Goal: Task Accomplishment & Management: Complete application form

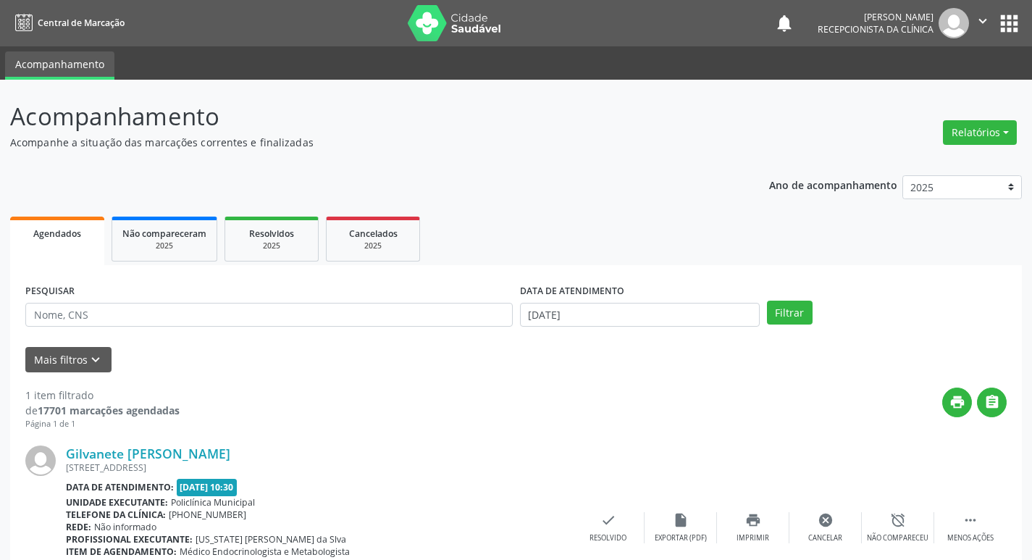
scroll to position [91, 0]
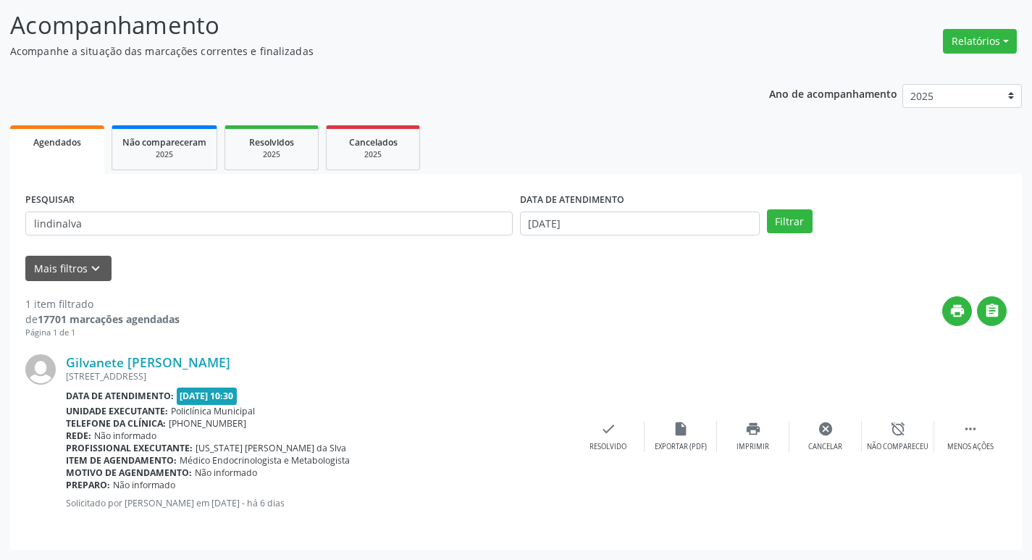
type input "lindinalva"
click at [767, 209] on button "Filtrar" at bounding box center [790, 221] width 46 height 25
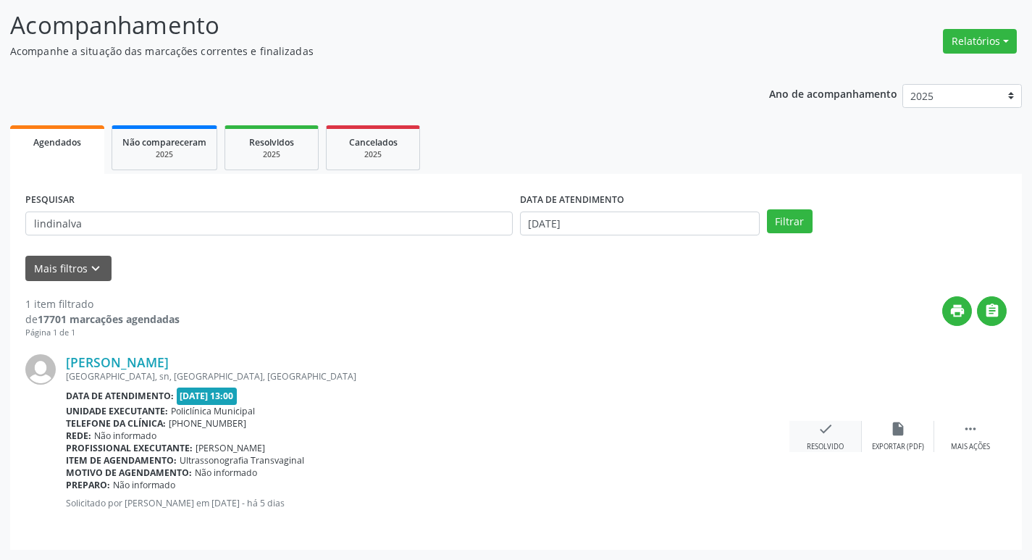
click at [824, 437] on icon "check" at bounding box center [825, 429] width 16 height 16
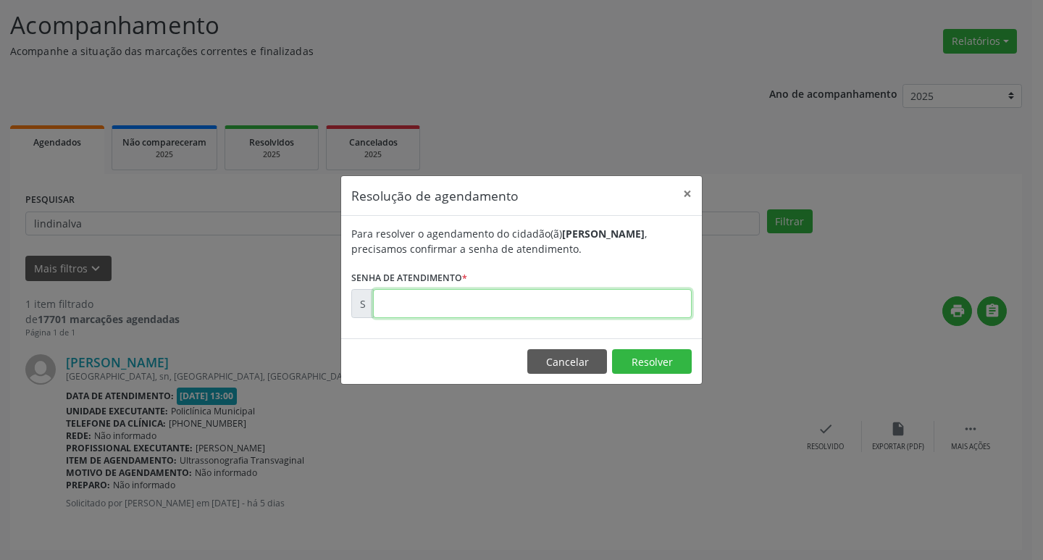
click at [441, 312] on input "text" at bounding box center [532, 303] width 319 height 29
type input "00174078"
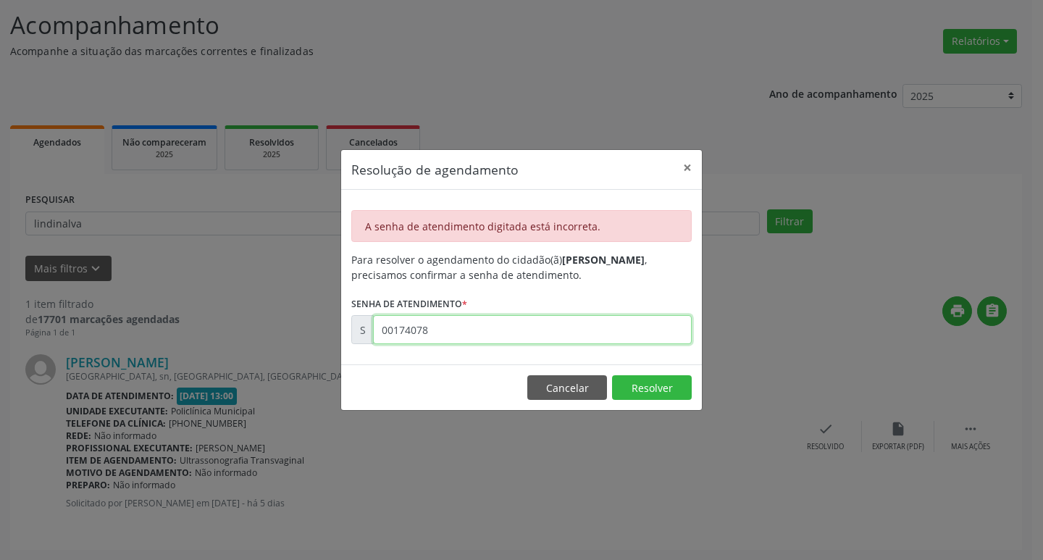
click at [489, 329] on input "00174078" at bounding box center [532, 329] width 319 height 29
click at [449, 327] on input "00174078" at bounding box center [532, 329] width 319 height 29
click at [417, 475] on div "Resolução de agendamento × A senha de atendimento digitada está incorreta. Para…" at bounding box center [521, 280] width 1043 height 560
click at [475, 334] on input "00174078" at bounding box center [532, 329] width 319 height 29
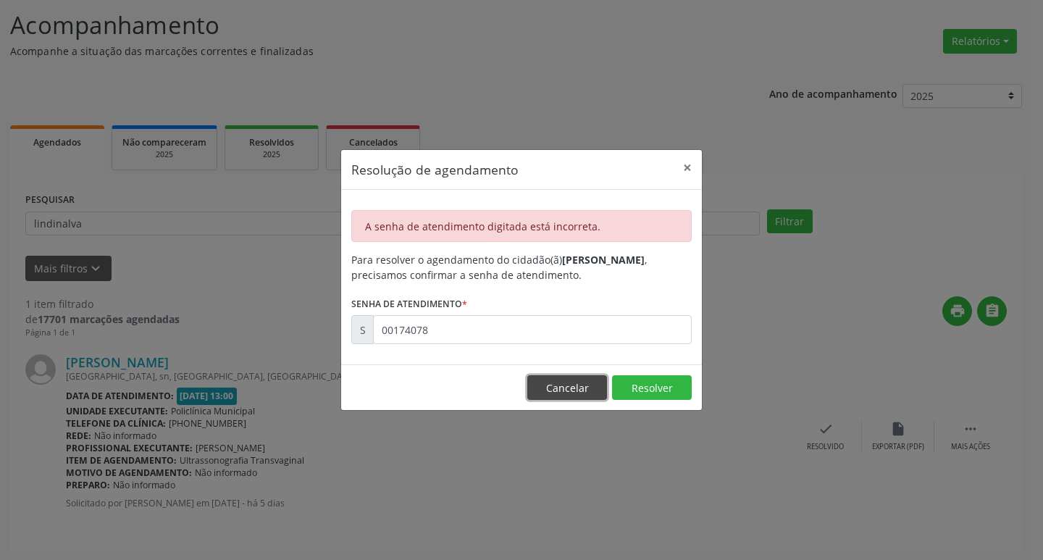
click at [581, 388] on button "Cancelar" at bounding box center [567, 387] width 80 height 25
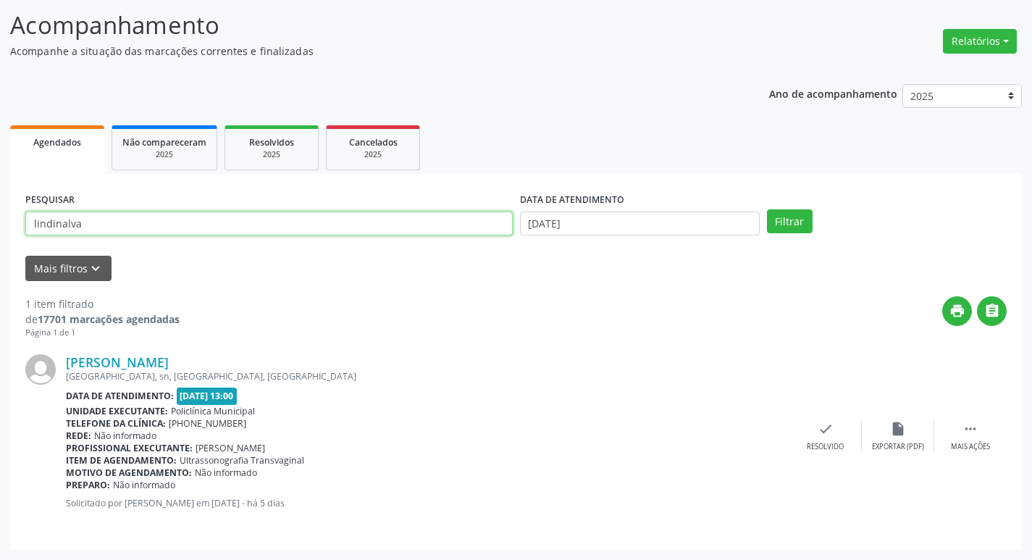
click at [131, 220] on input "lindinalva" at bounding box center [268, 223] width 487 height 25
click at [767, 209] on button "Filtrar" at bounding box center [790, 221] width 46 height 25
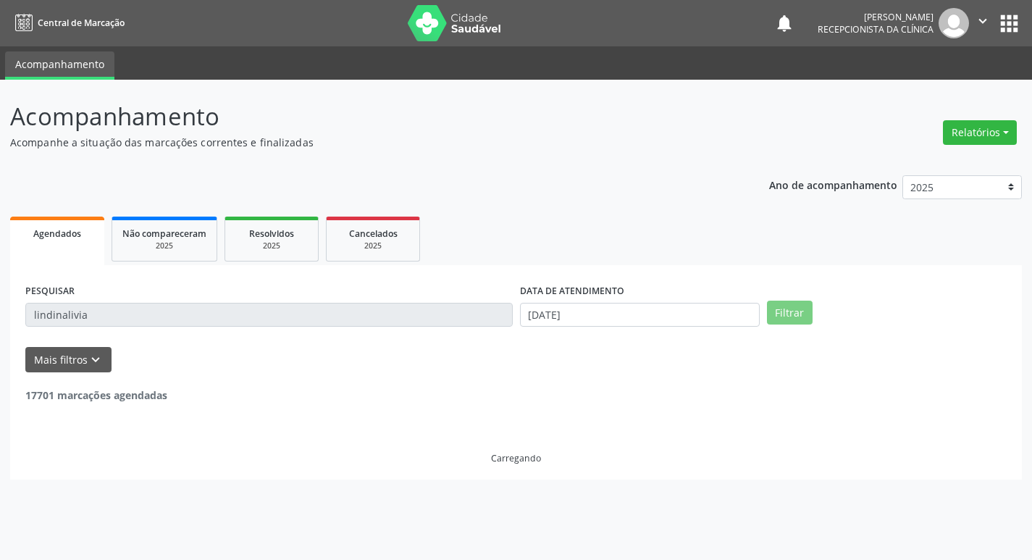
scroll to position [0, 0]
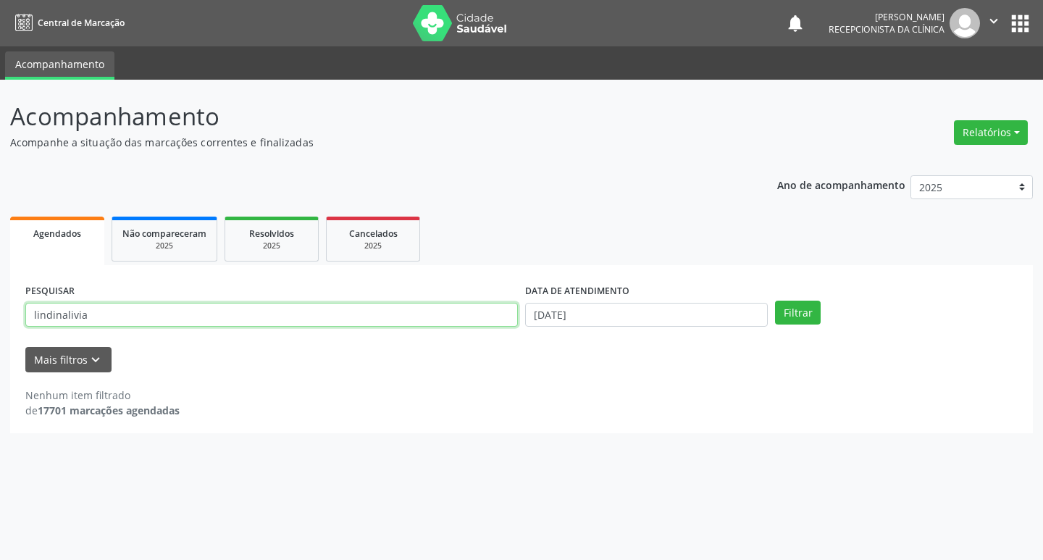
click at [182, 317] on input "lindinalivia" at bounding box center [271, 315] width 492 height 25
type input "lindinaliva"
click at [775, 300] on button "Filtrar" at bounding box center [798, 312] width 46 height 25
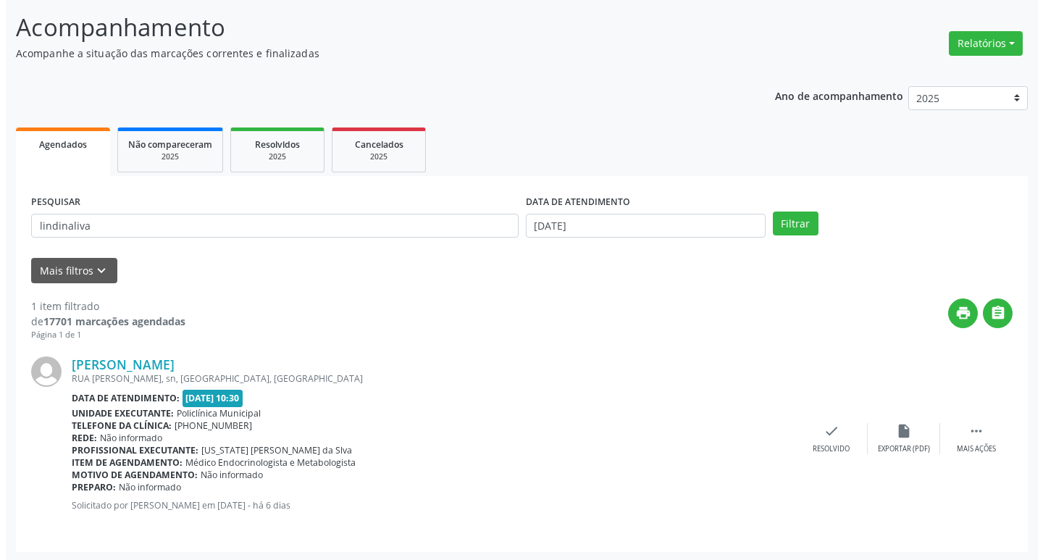
scroll to position [91, 0]
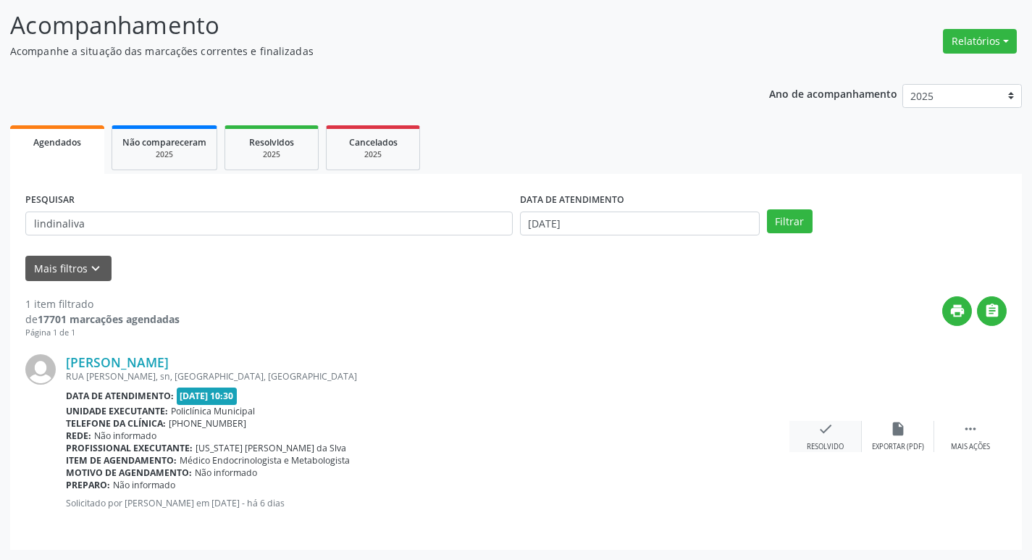
click at [843, 430] on div "check Resolvido" at bounding box center [825, 436] width 72 height 31
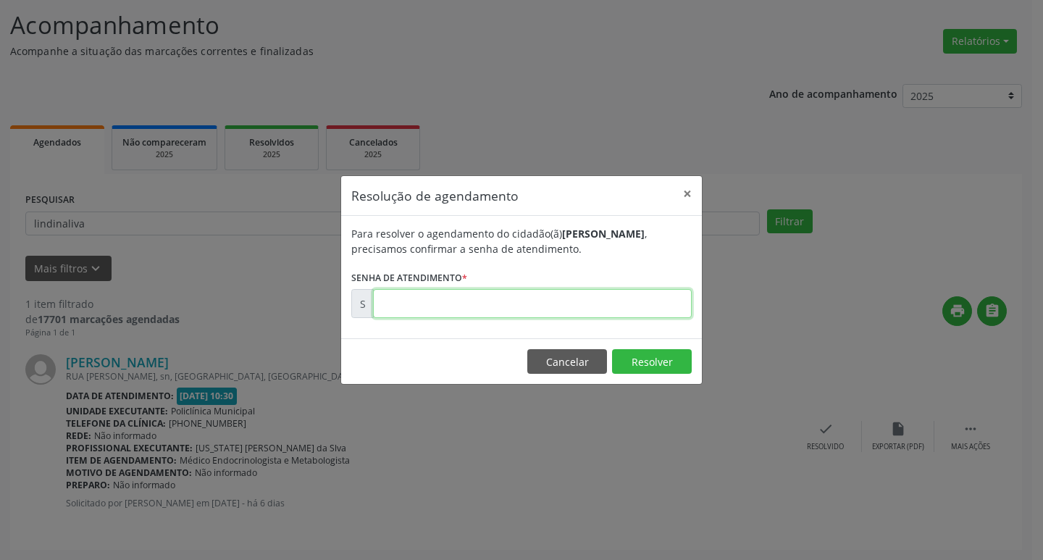
click at [445, 308] on input "text" at bounding box center [532, 303] width 319 height 29
type input "00174078"
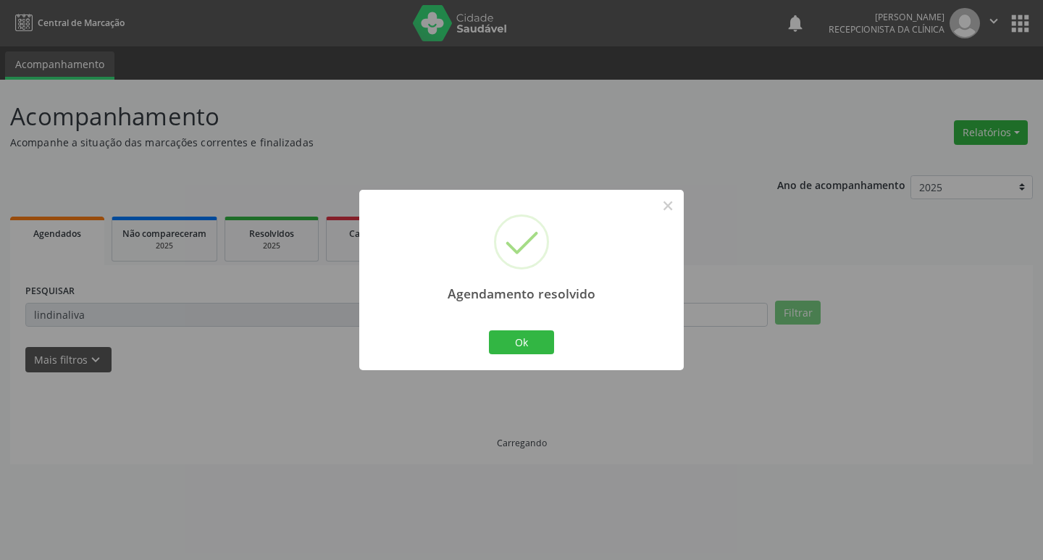
scroll to position [0, 0]
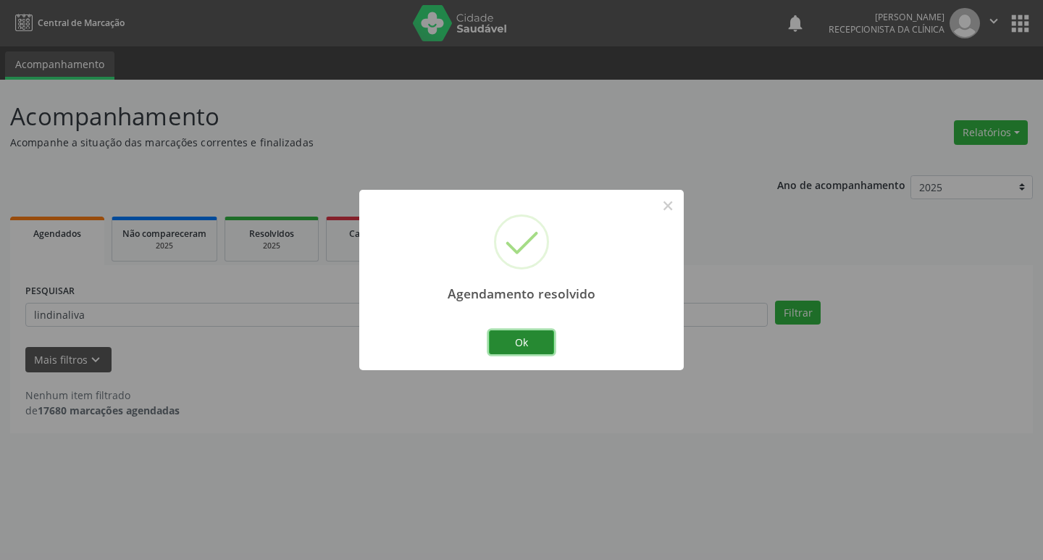
click at [494, 342] on button "Ok" at bounding box center [521, 342] width 65 height 25
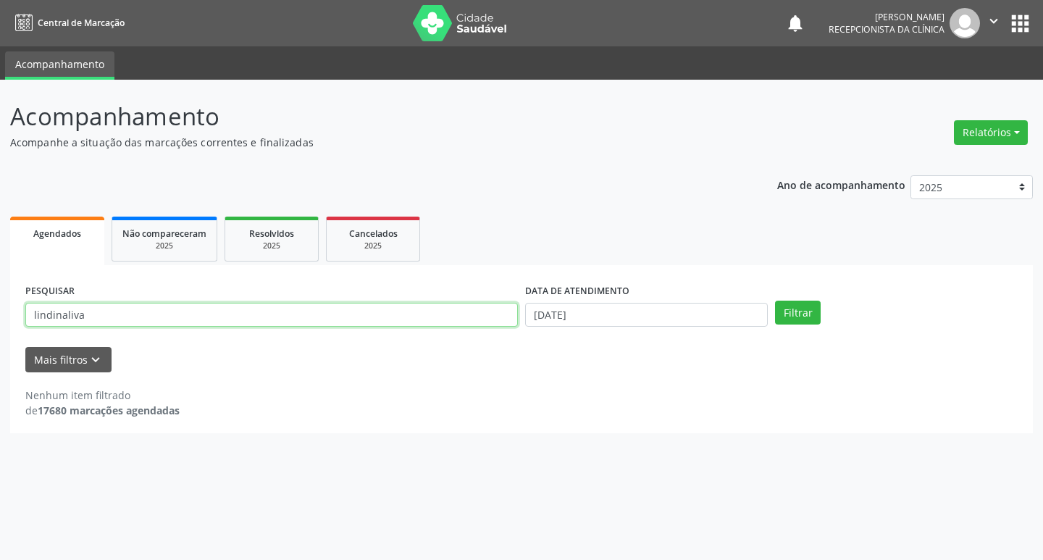
click at [188, 314] on input "lindinaliva" at bounding box center [271, 315] width 492 height 25
type input "adenilde"
click at [775, 300] on button "Filtrar" at bounding box center [798, 312] width 46 height 25
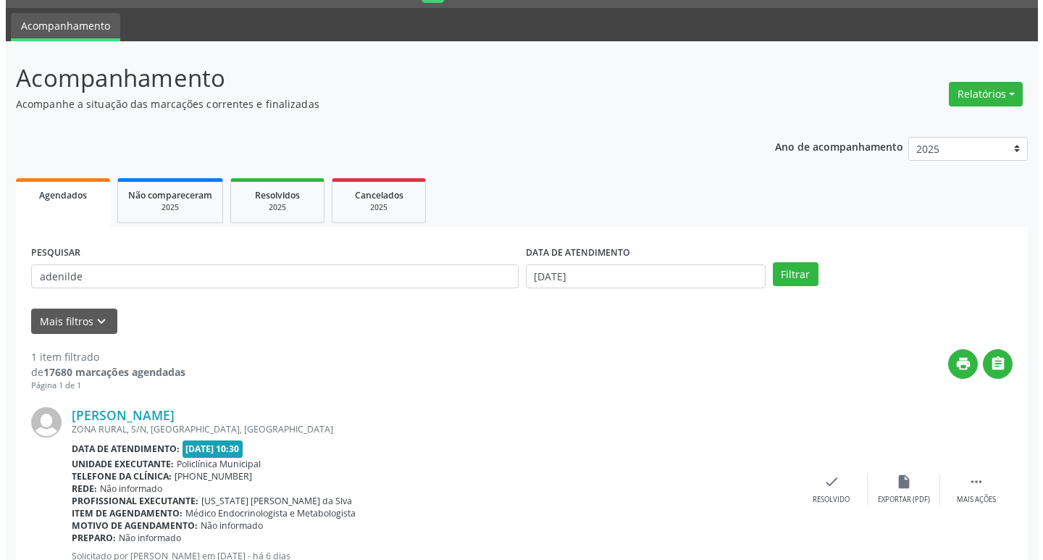
scroll to position [91, 0]
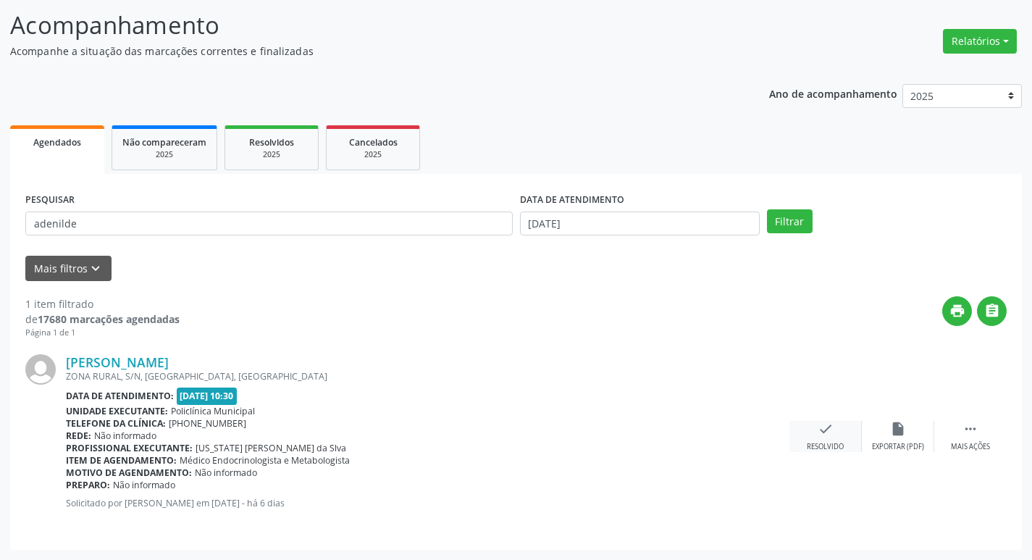
click at [837, 432] on div "check Resolvido" at bounding box center [825, 436] width 72 height 31
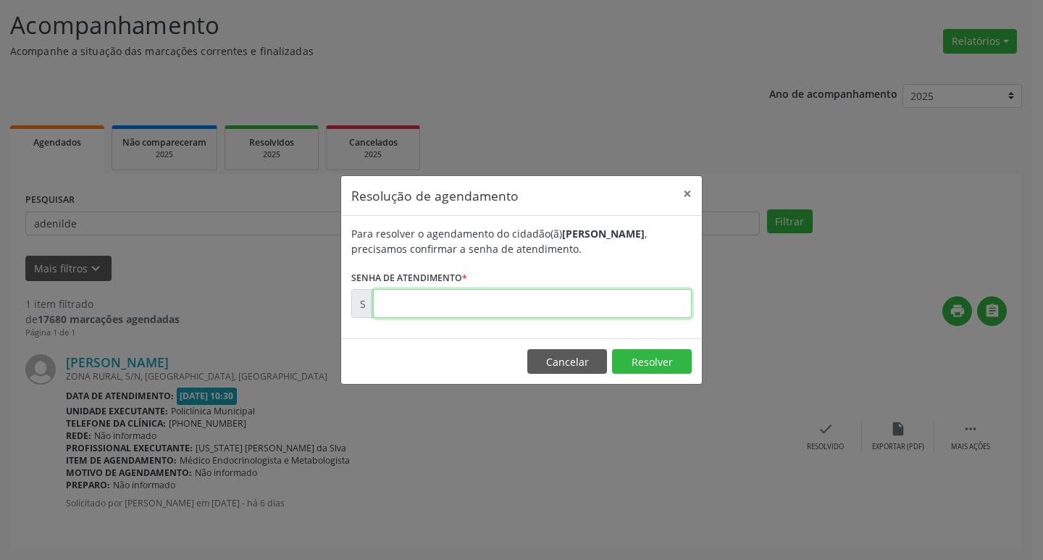
click at [434, 318] on input "text" at bounding box center [532, 303] width 319 height 29
type input "00174045"
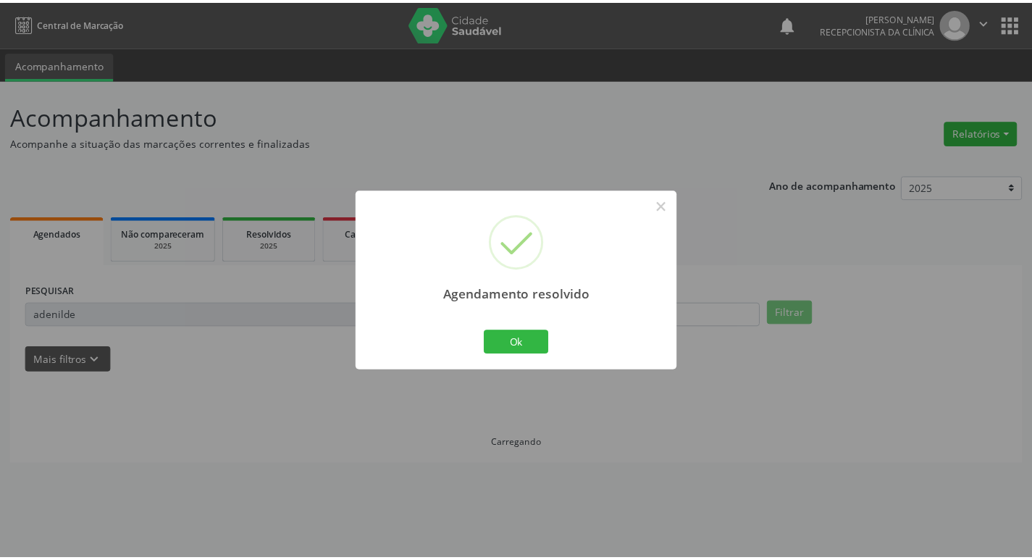
scroll to position [0, 0]
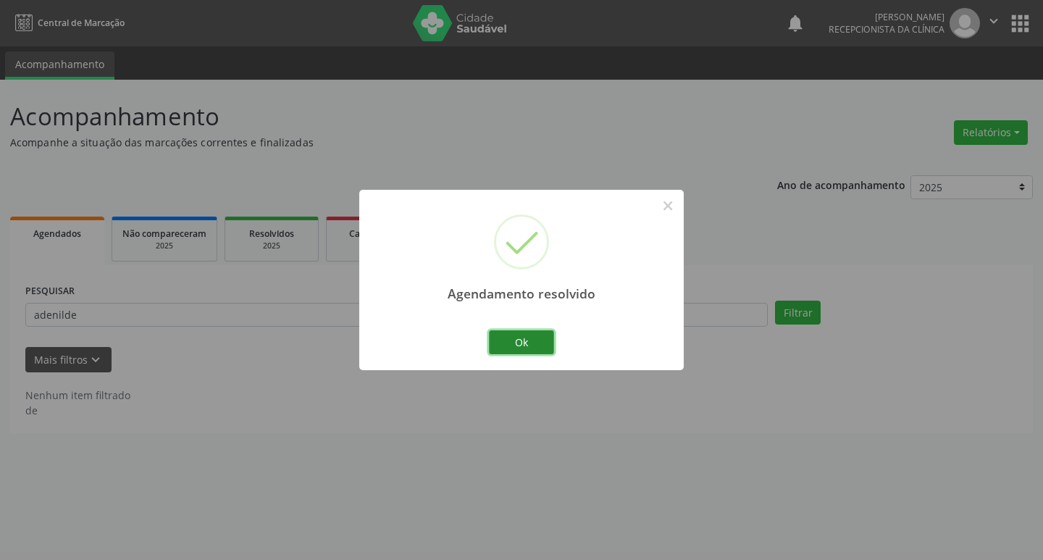
click at [525, 336] on button "Ok" at bounding box center [521, 342] width 65 height 25
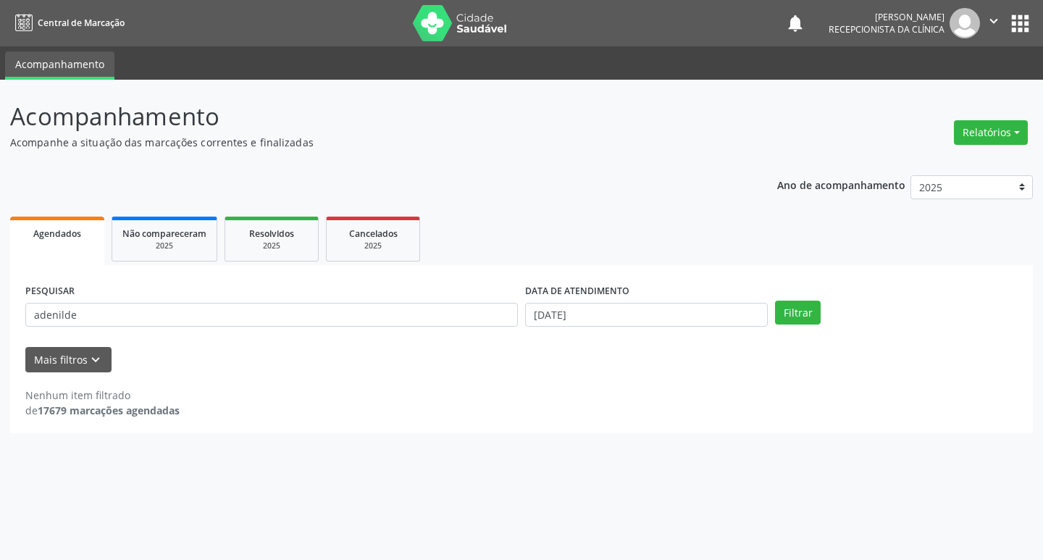
click at [227, 298] on div "PESQUISAR adenilde" at bounding box center [272, 308] width 500 height 56
click at [227, 319] on input "adenilde" at bounding box center [271, 315] width 492 height 25
type input "[PERSON_NAME]"
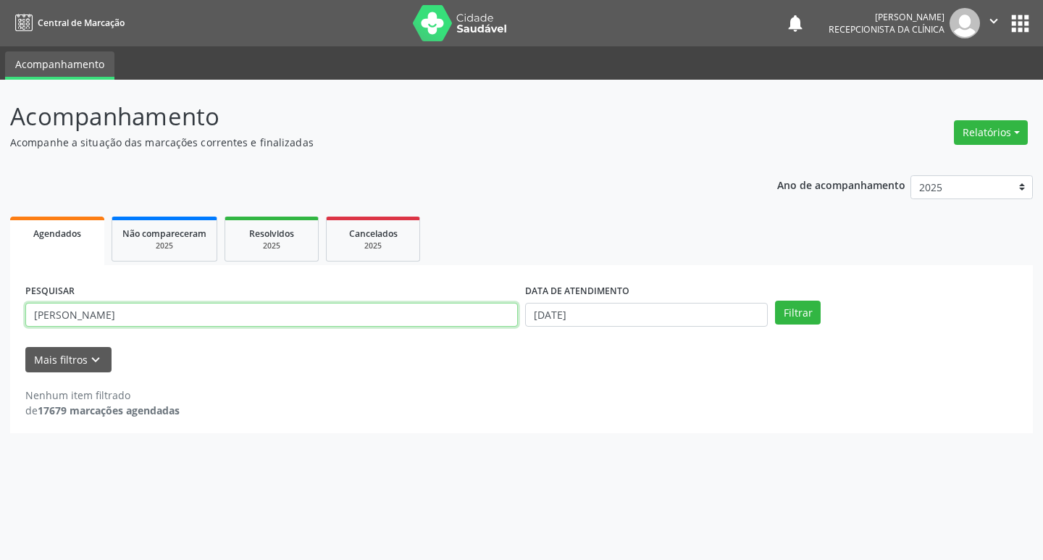
click at [775, 300] on button "Filtrar" at bounding box center [798, 312] width 46 height 25
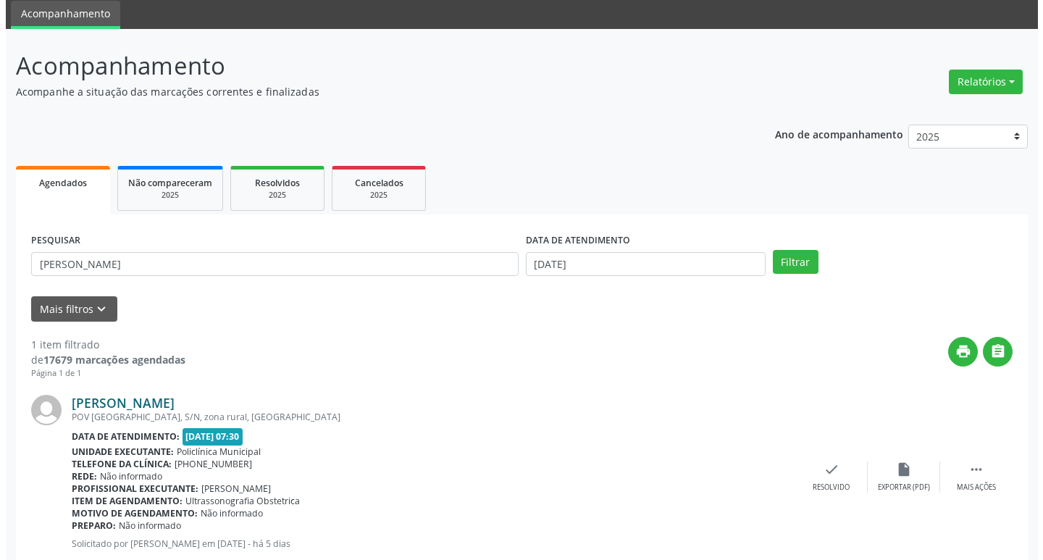
scroll to position [91, 0]
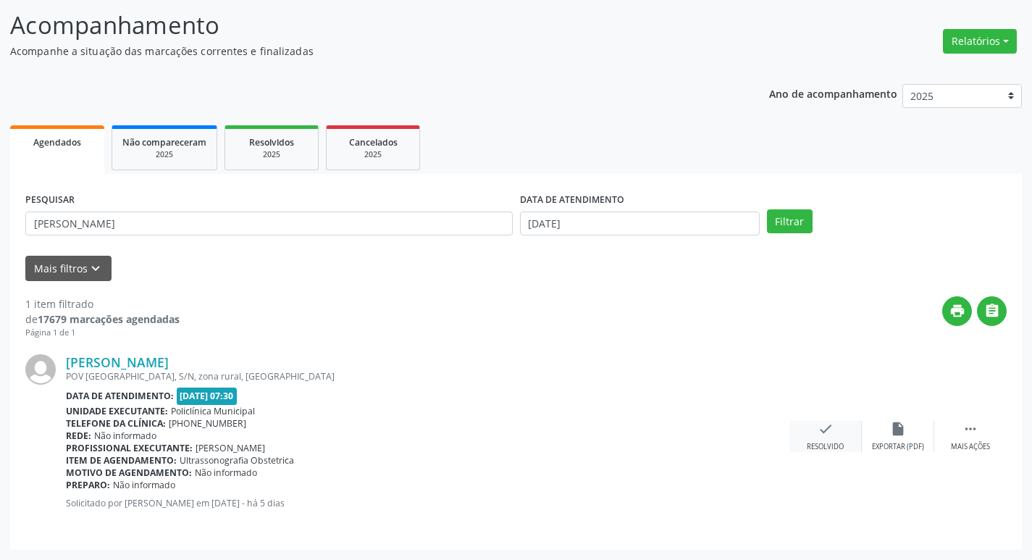
click at [825, 434] on icon "check" at bounding box center [825, 429] width 16 height 16
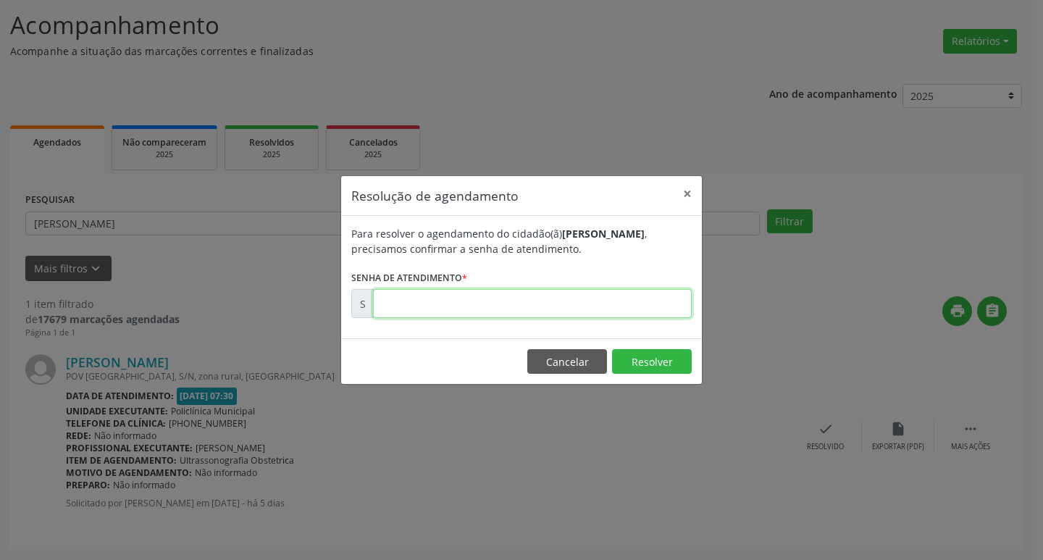
click at [422, 316] on input "text" at bounding box center [532, 303] width 319 height 29
type input "00174502"
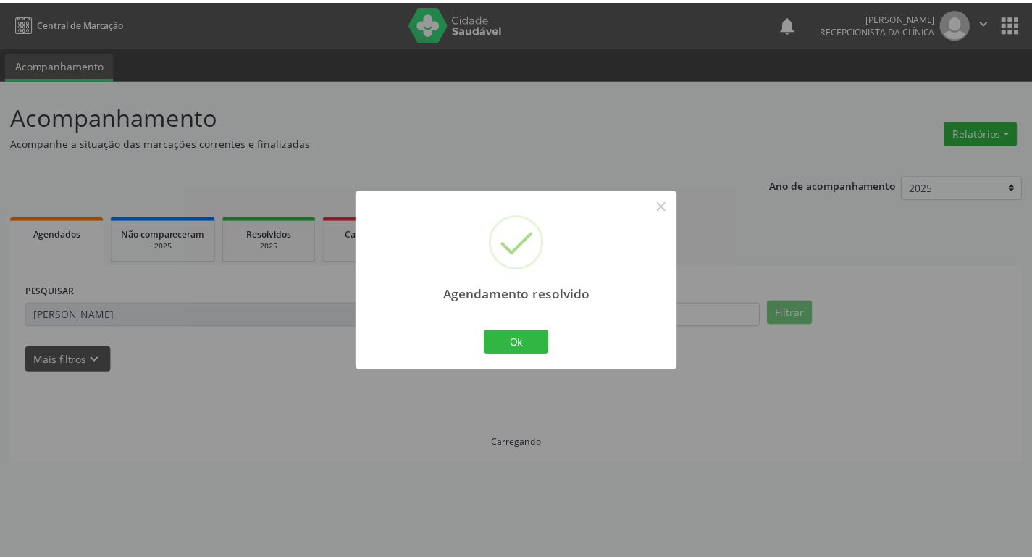
scroll to position [0, 0]
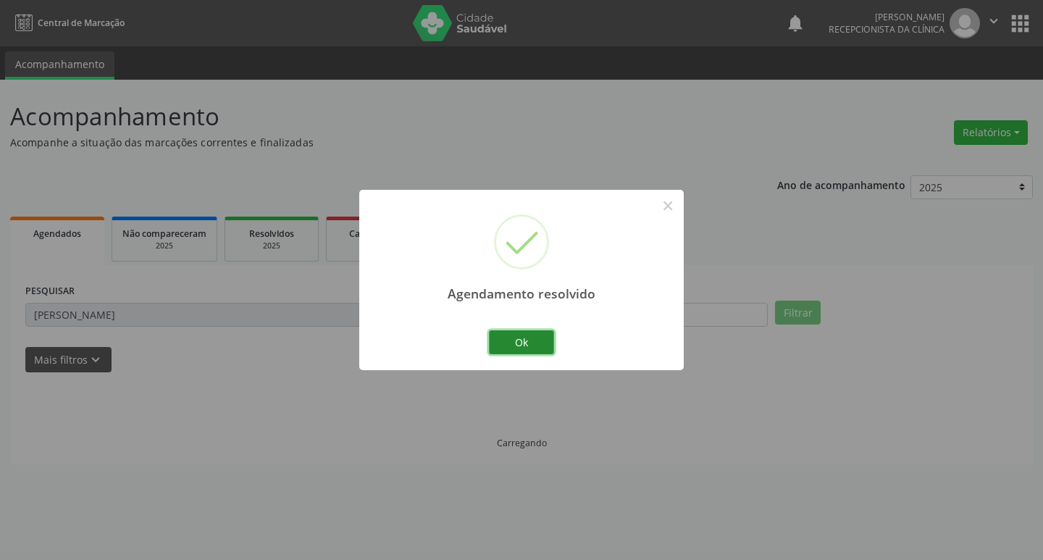
click at [513, 340] on button "Ok" at bounding box center [521, 342] width 65 height 25
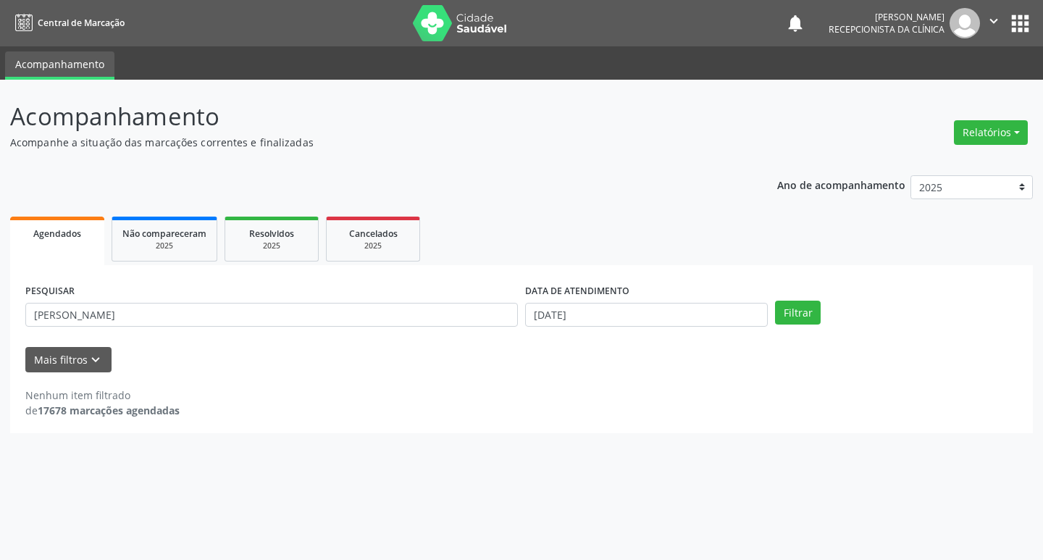
drag, startPoint x: 188, startPoint y: 286, endPoint x: 151, endPoint y: 317, distance: 48.9
click at [156, 312] on div "PESQUISAR [PERSON_NAME]" at bounding box center [272, 308] width 500 height 56
click at [151, 317] on input "[PERSON_NAME]" at bounding box center [271, 315] width 492 height 25
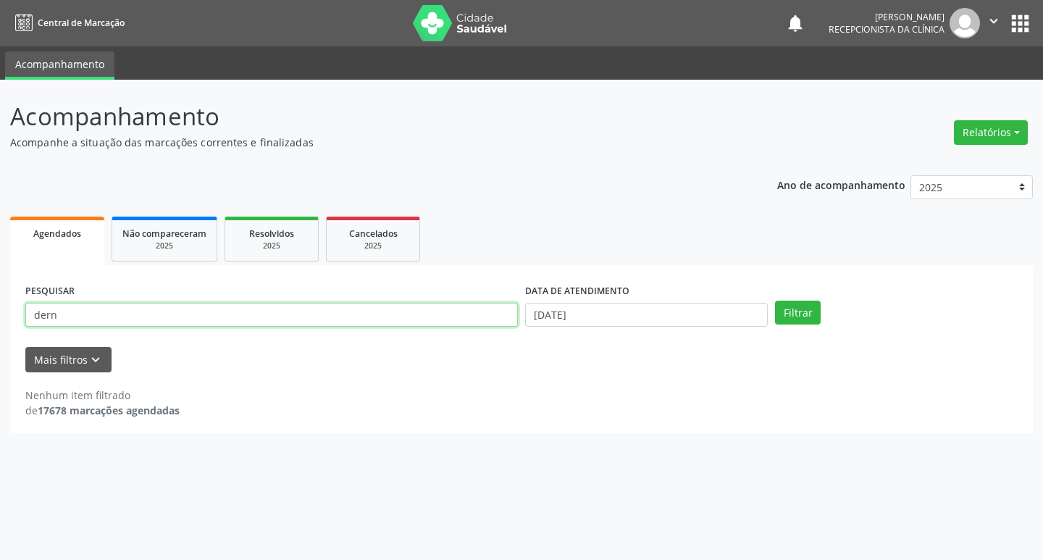
type input "dern"
click at [775, 300] on button "Filtrar" at bounding box center [798, 312] width 46 height 25
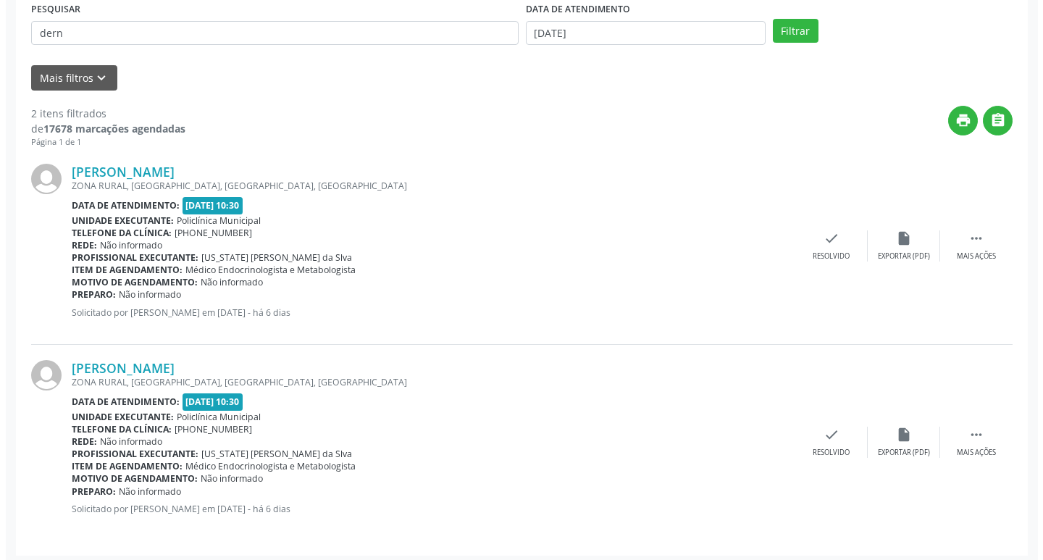
scroll to position [287, 0]
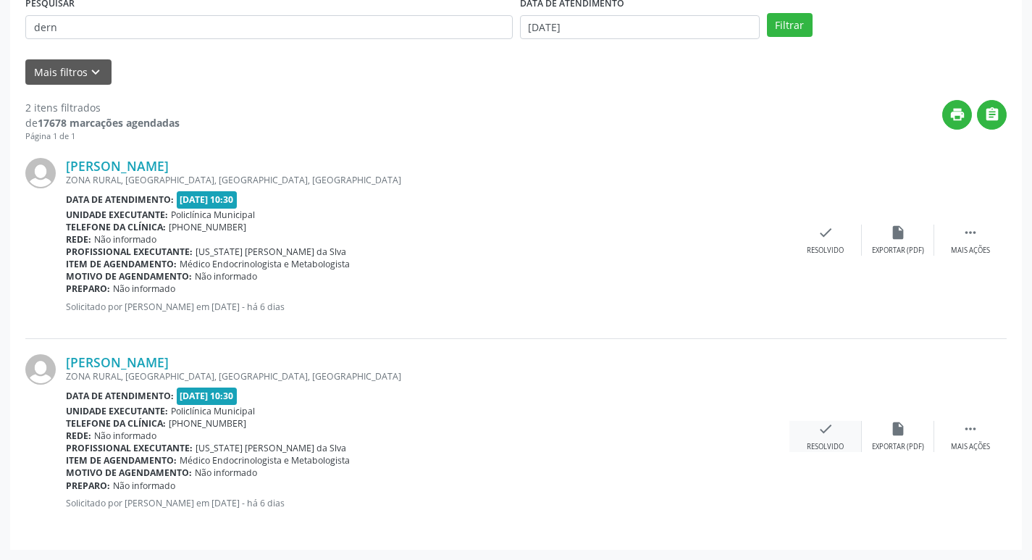
click at [822, 442] on div "Resolvido" at bounding box center [825, 447] width 37 height 10
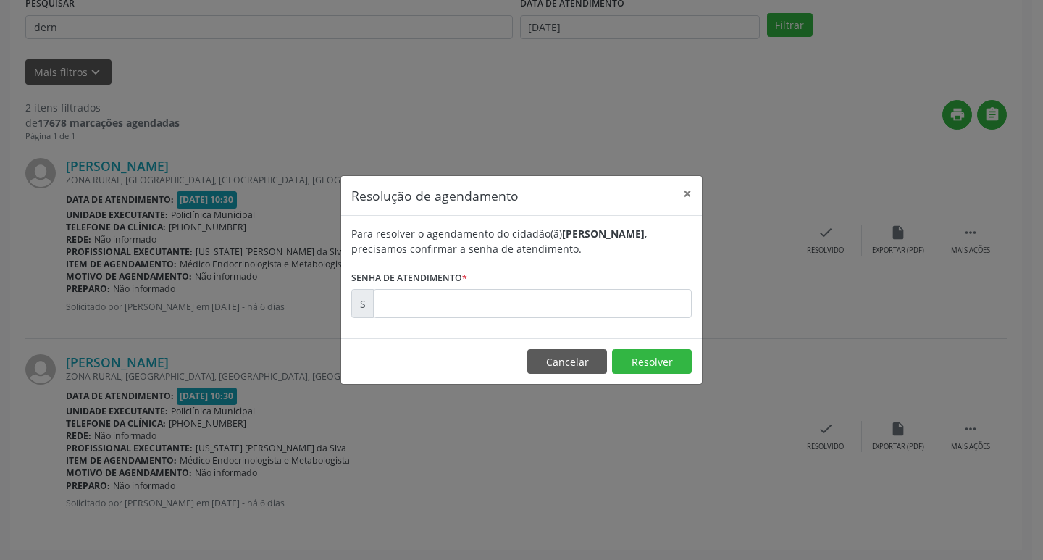
click at [395, 284] on label "Senha de atendimento *" at bounding box center [409, 277] width 116 height 22
click at [426, 318] on input "text" at bounding box center [532, 303] width 319 height 29
type input "00174114"
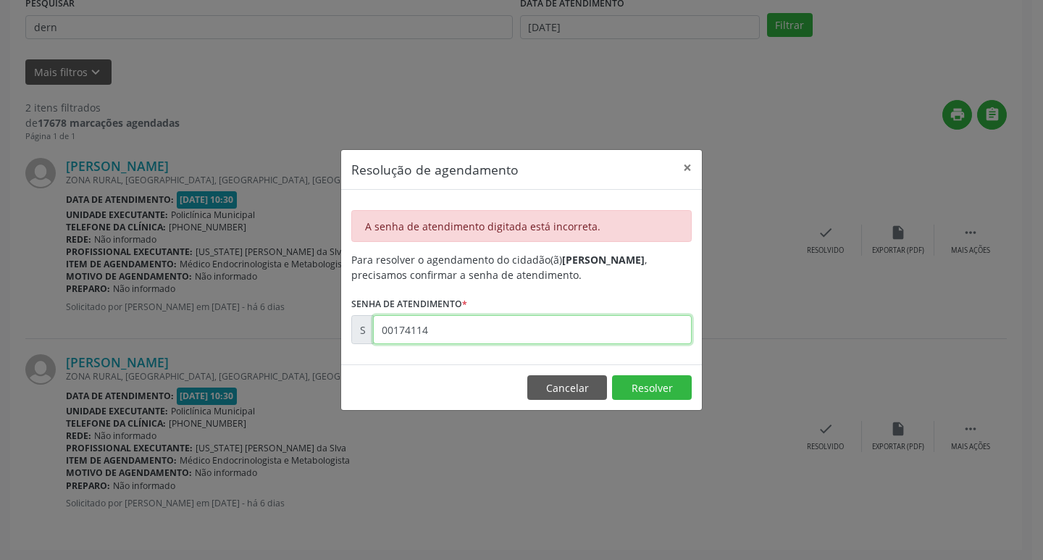
click at [474, 332] on input "00174114" at bounding box center [532, 329] width 319 height 29
drag, startPoint x: 565, startPoint y: 390, endPoint x: 654, endPoint y: 339, distance: 101.8
click at [569, 382] on button "Cancelar" at bounding box center [567, 387] width 80 height 25
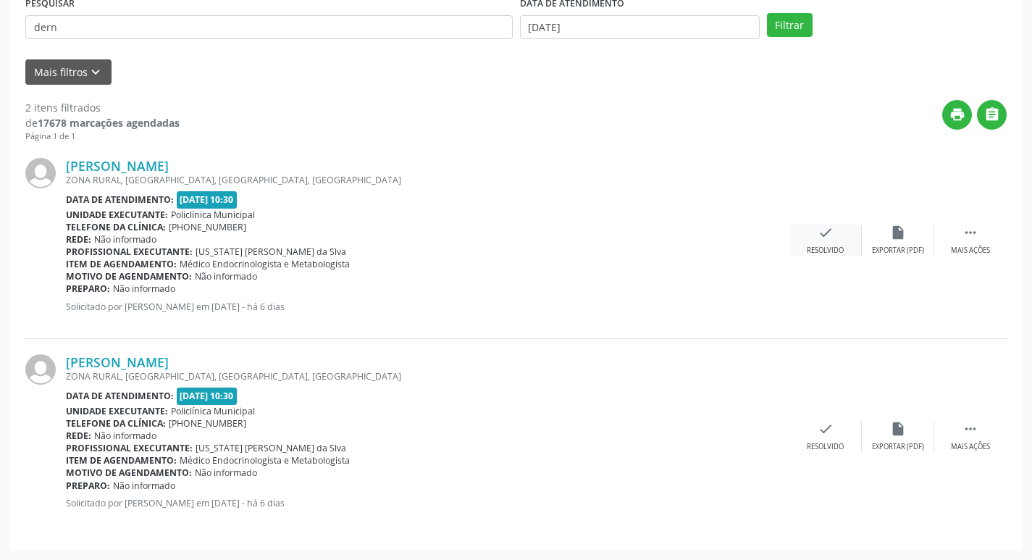
click at [839, 243] on div "check Resolvido" at bounding box center [825, 239] width 72 height 31
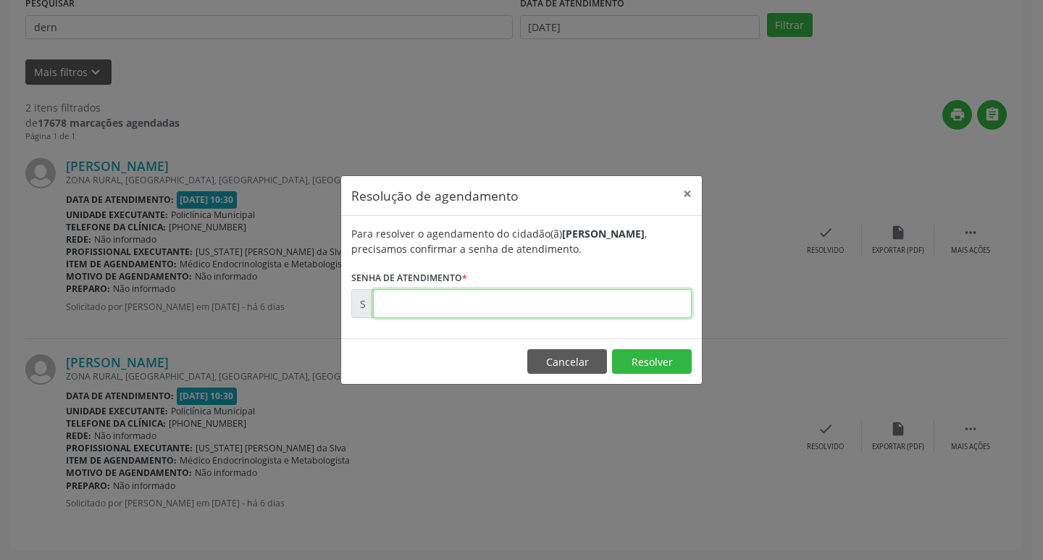
click at [562, 308] on input "text" at bounding box center [532, 303] width 319 height 29
type input "00174114"
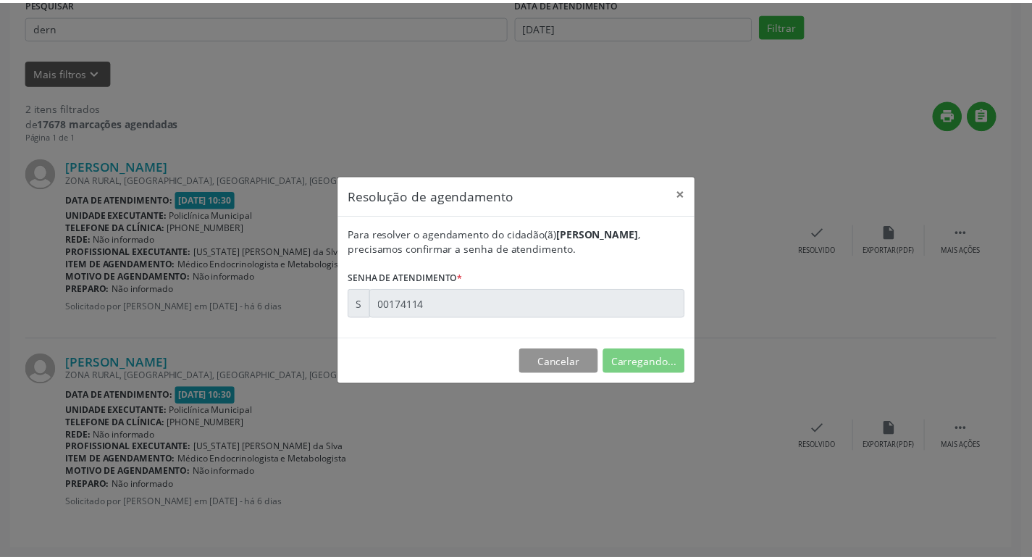
scroll to position [0, 0]
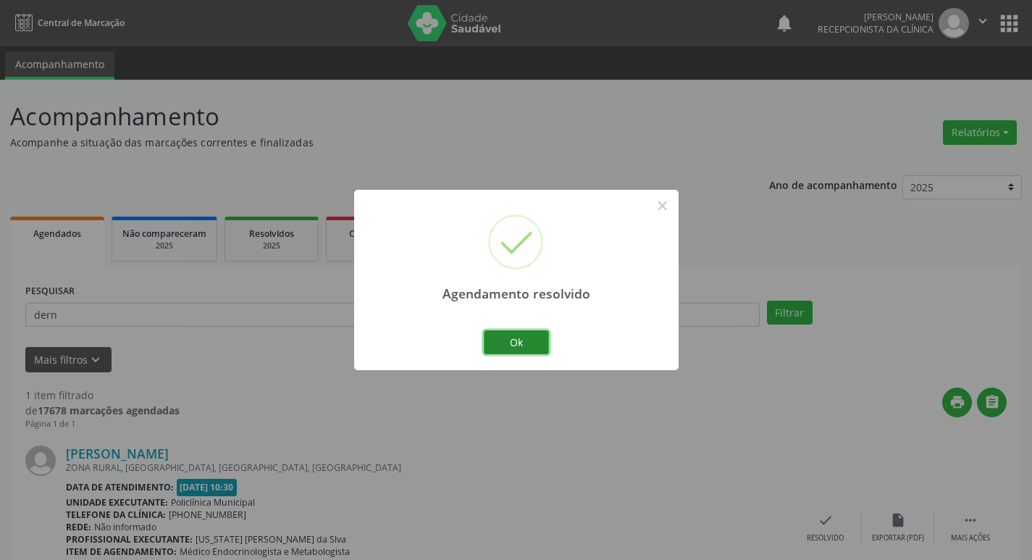
click at [497, 343] on button "Ok" at bounding box center [516, 342] width 65 height 25
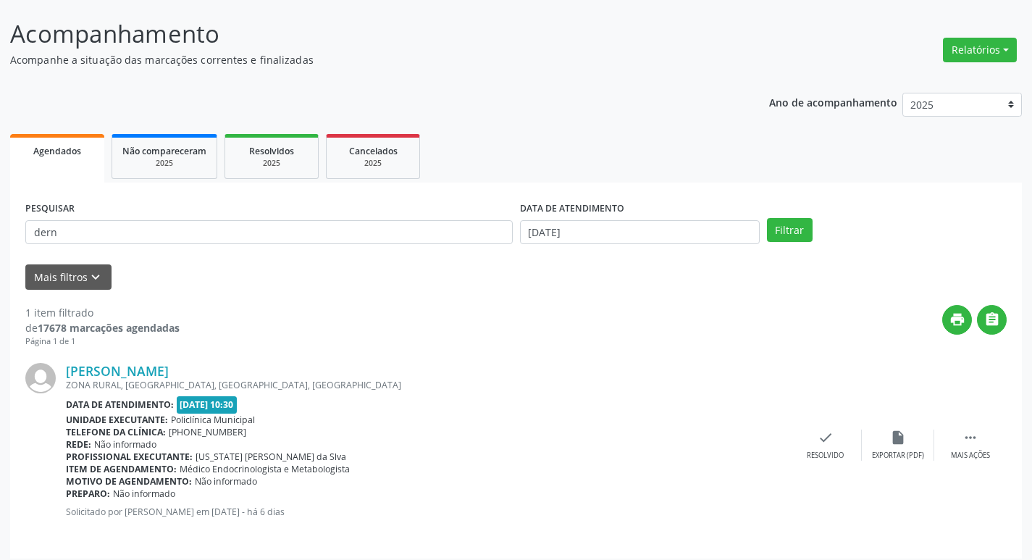
scroll to position [91, 0]
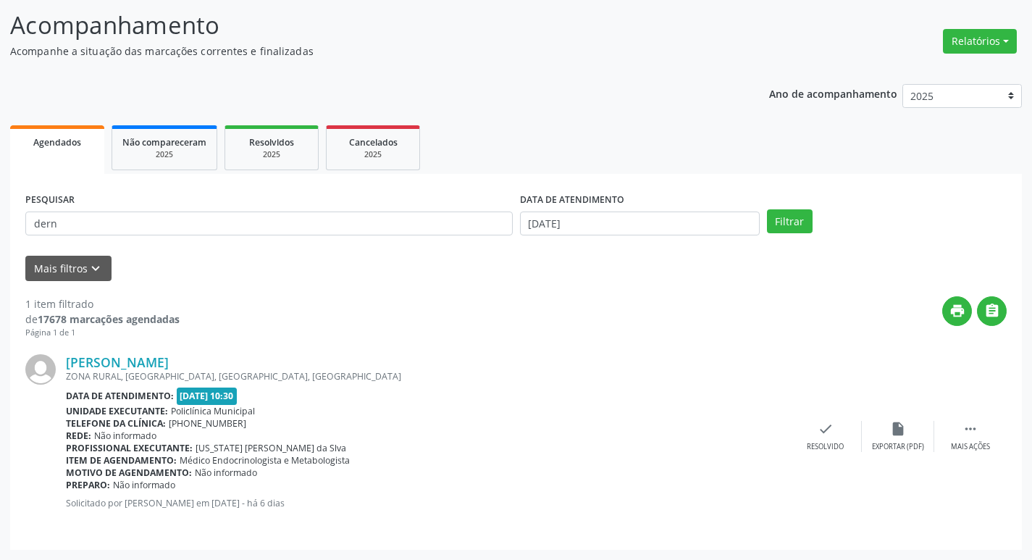
drag, startPoint x: 249, startPoint y: 247, endPoint x: 221, endPoint y: 237, distance: 30.0
click at [240, 245] on form "PESQUISAR dern DATA DE ATENDIMENTO [DATE] Filtrar UNIDADE DE REFERÊNCIA Selecio…" at bounding box center [515, 235] width 981 height 92
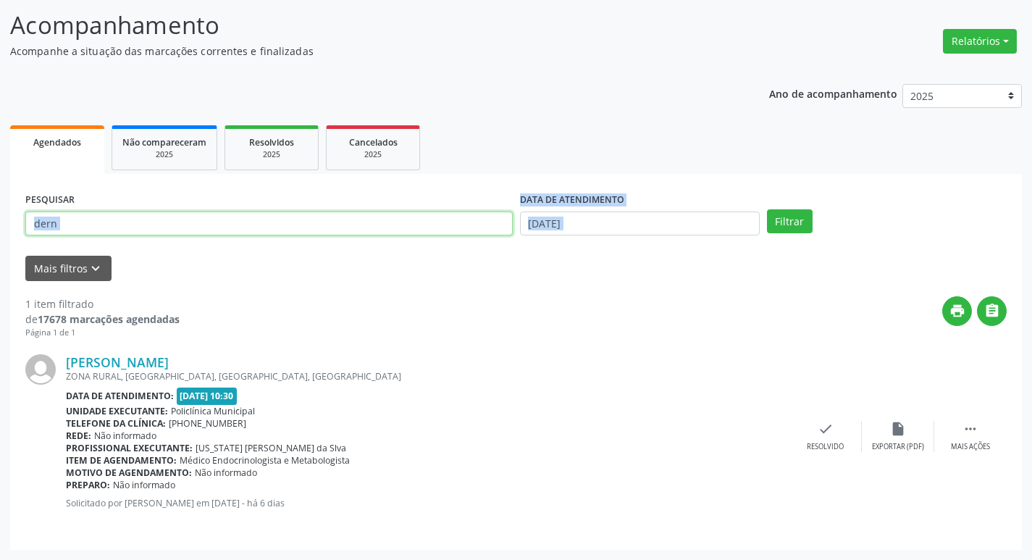
click at [206, 230] on input "dern" at bounding box center [268, 223] width 487 height 25
click at [767, 209] on button "Filtrar" at bounding box center [790, 221] width 46 height 25
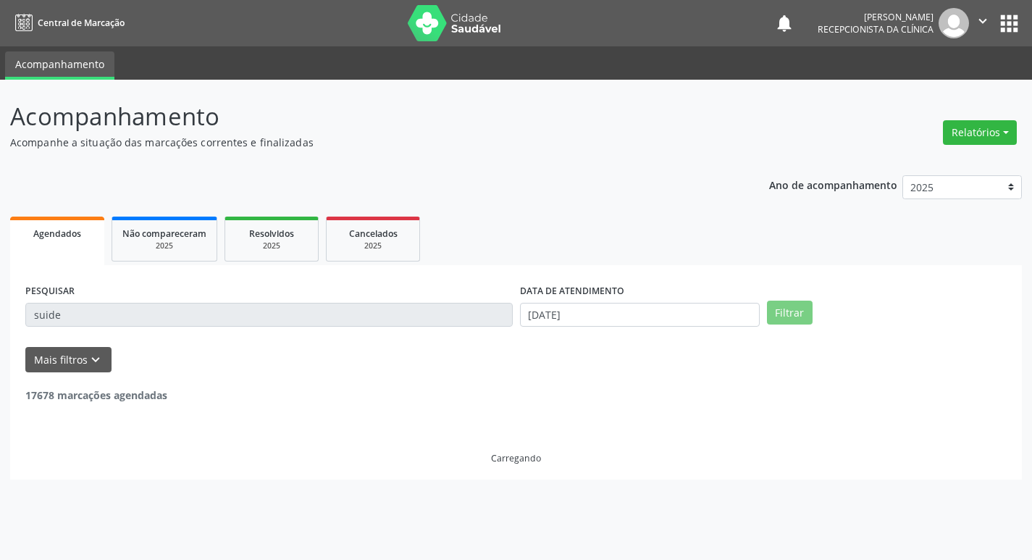
scroll to position [0, 0]
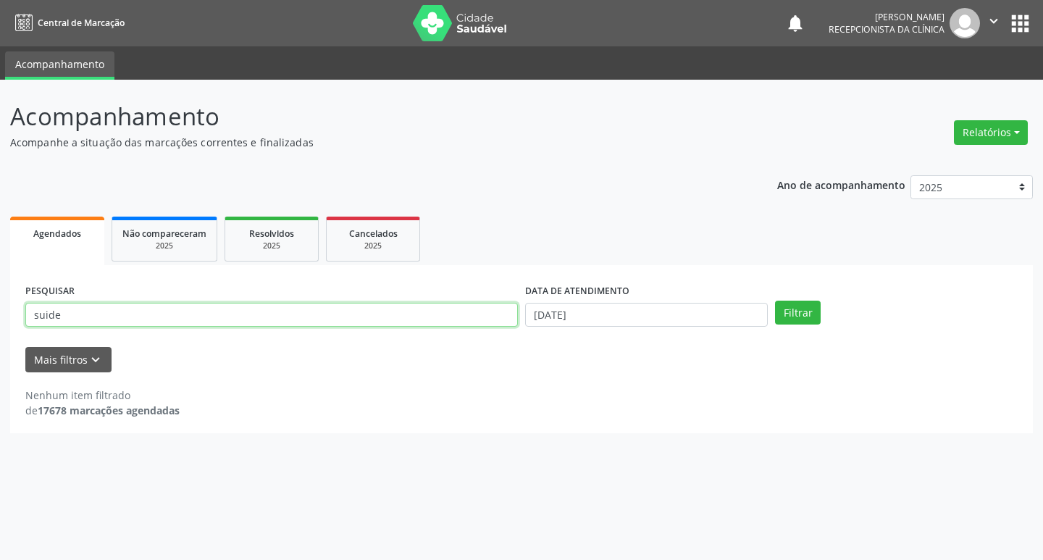
click at [204, 303] on input "suide" at bounding box center [271, 315] width 492 height 25
click at [775, 300] on button "Filtrar" at bounding box center [798, 312] width 46 height 25
click at [264, 315] on input "suidete" at bounding box center [271, 315] width 492 height 25
type input "aloizo"
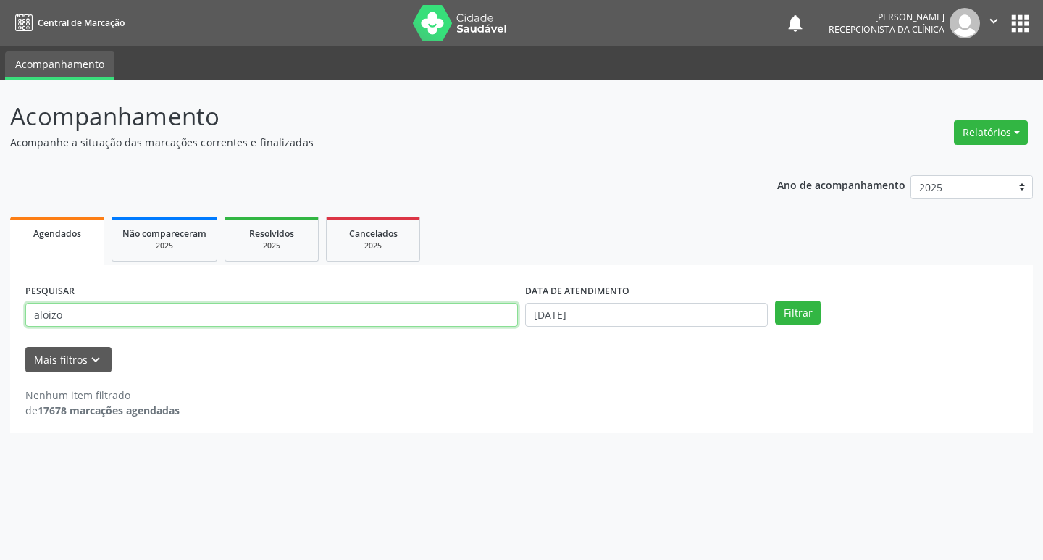
click at [775, 300] on button "Filtrar" at bounding box center [798, 312] width 46 height 25
click at [147, 312] on input "aloizo" at bounding box center [271, 315] width 492 height 25
click at [775, 300] on button "Filtrar" at bounding box center [798, 312] width 46 height 25
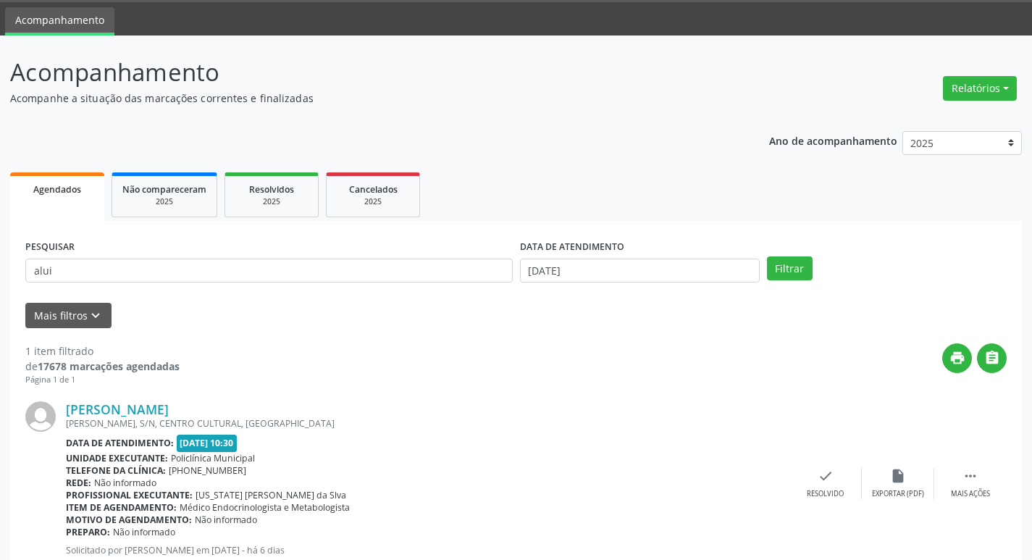
scroll to position [91, 0]
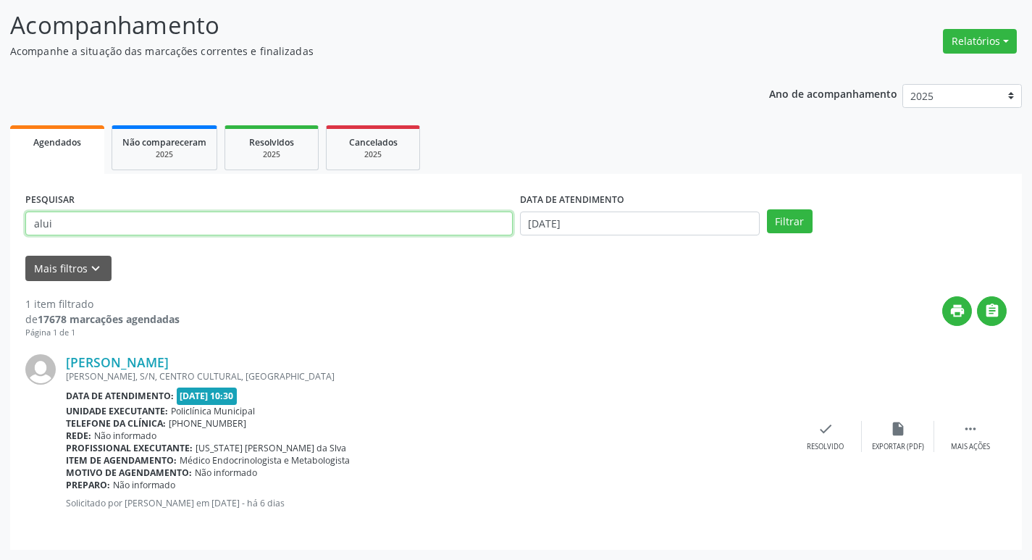
click at [151, 211] on input "alui" at bounding box center [268, 223] width 487 height 25
type input "glemis"
click at [767, 209] on button "Filtrar" at bounding box center [790, 221] width 46 height 25
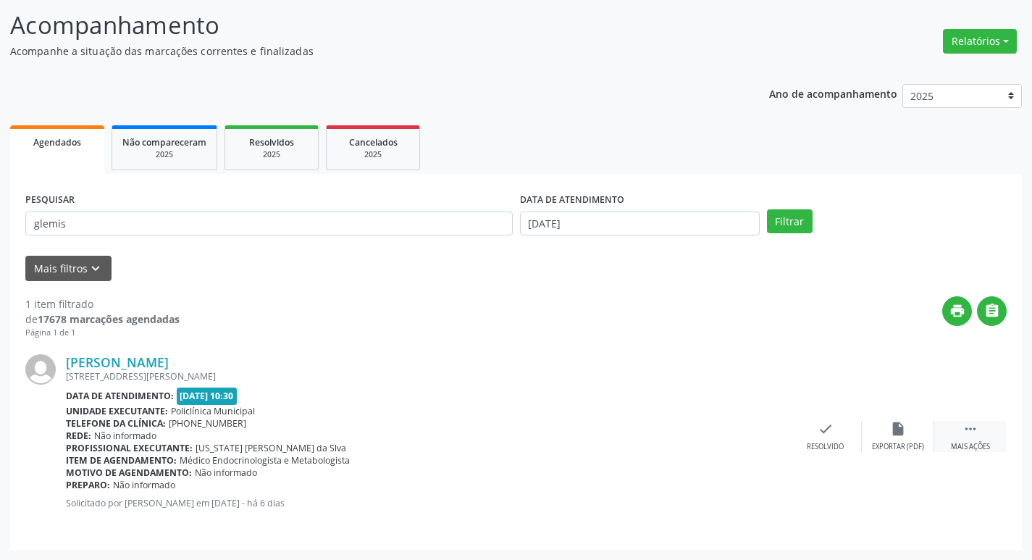
click at [968, 440] on div " Mais ações" at bounding box center [970, 436] width 72 height 31
click at [625, 435] on div "check Resolvido" at bounding box center [608, 436] width 72 height 31
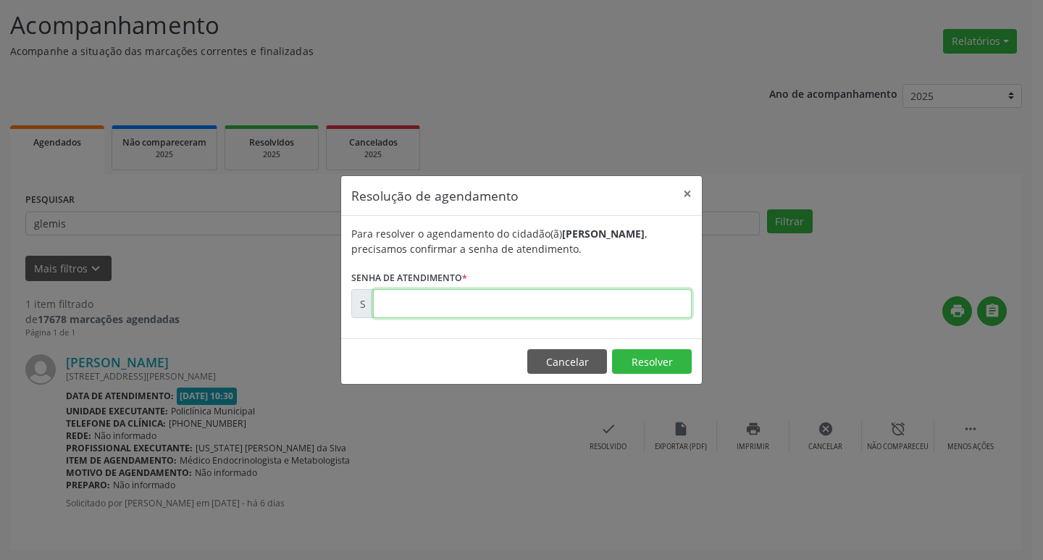
click at [508, 300] on input "text" at bounding box center [532, 303] width 319 height 29
type input "00174108"
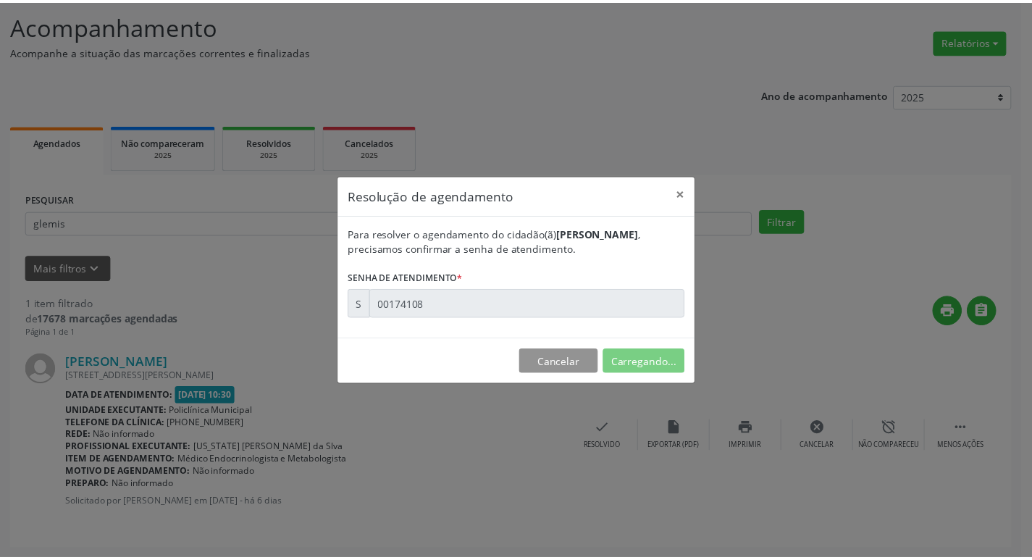
scroll to position [0, 0]
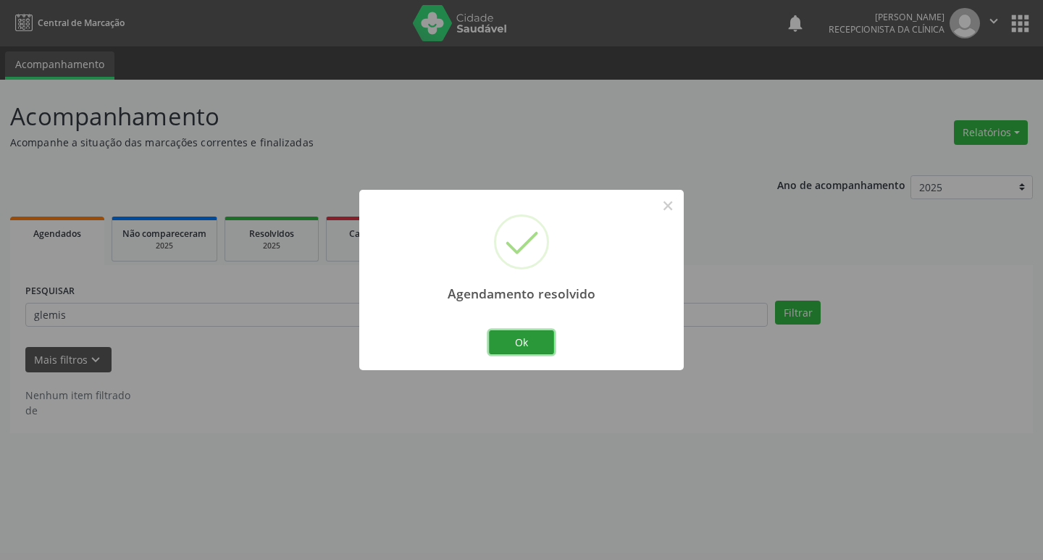
drag, startPoint x: 521, startPoint y: 343, endPoint x: 464, endPoint y: 332, distance: 57.6
click at [515, 342] on button "Ok" at bounding box center [521, 342] width 65 height 25
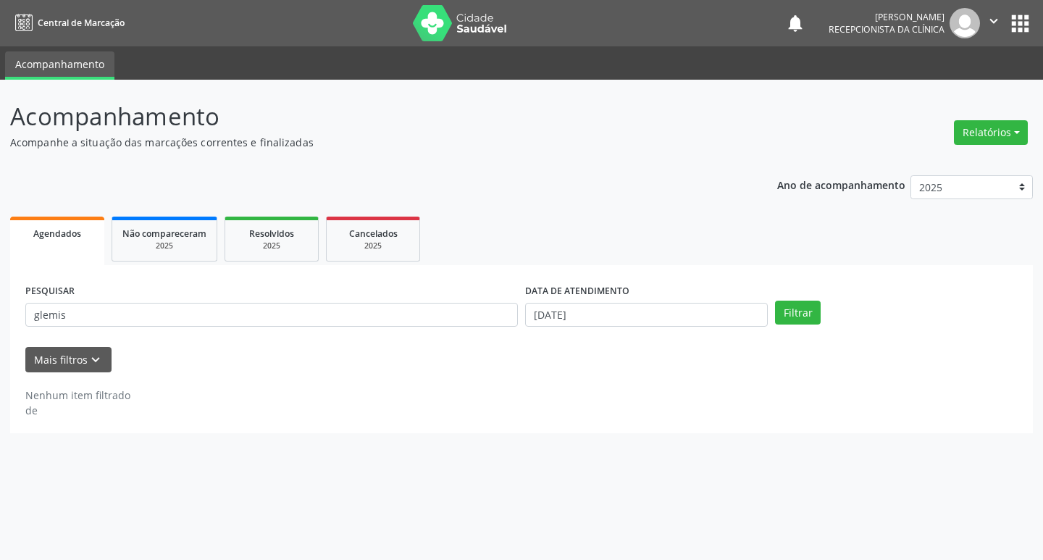
drag, startPoint x: 464, startPoint y: 332, endPoint x: 395, endPoint y: 309, distance: 72.3
click at [395, 309] on input "glemis" at bounding box center [271, 315] width 492 height 25
click at [397, 309] on input "glemis" at bounding box center [271, 315] width 492 height 25
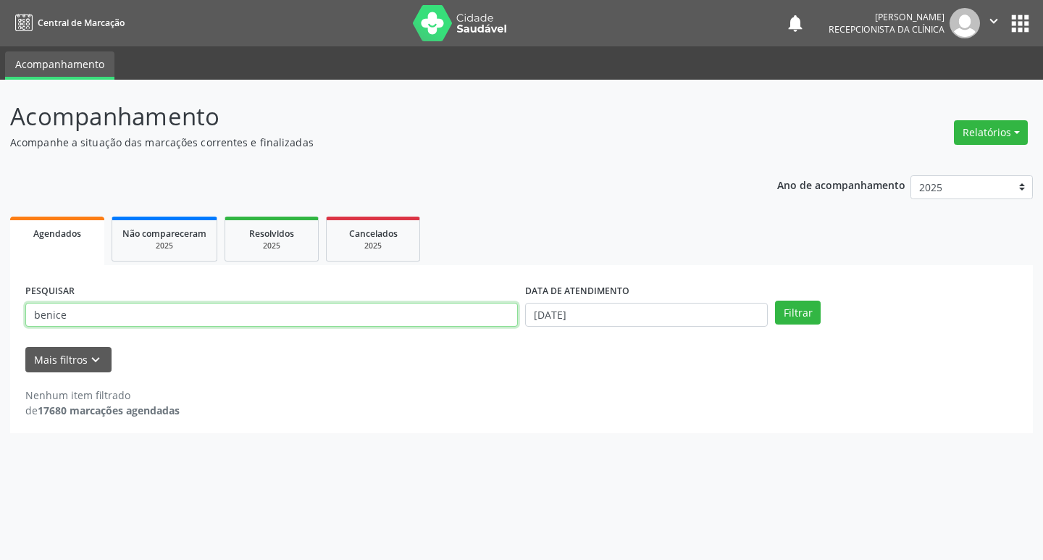
type input "benice"
click at [775, 300] on button "Filtrar" at bounding box center [798, 312] width 46 height 25
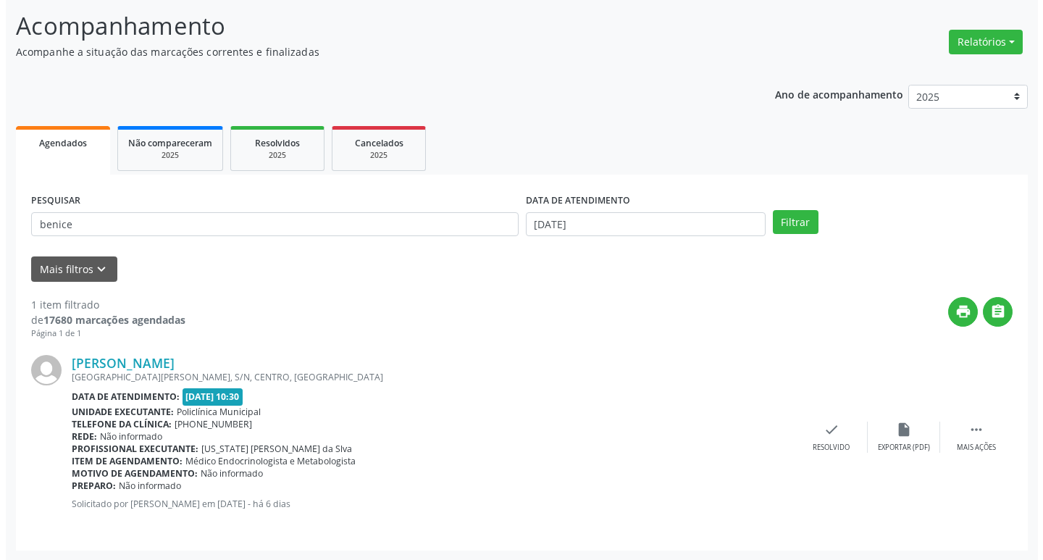
scroll to position [91, 0]
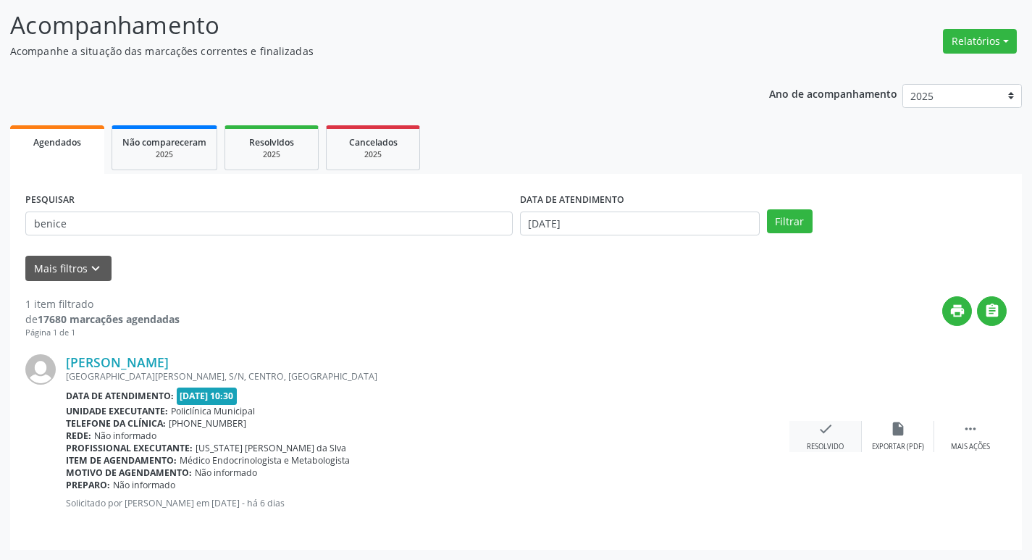
click at [832, 444] on div "Resolvido" at bounding box center [825, 447] width 37 height 10
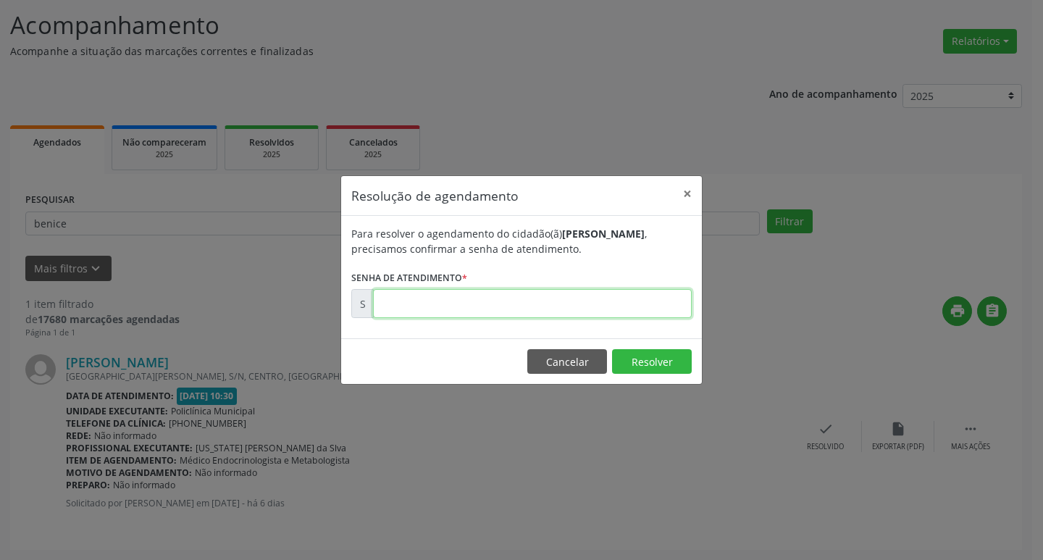
click at [498, 302] on input "text" at bounding box center [532, 303] width 319 height 29
type input "00174102"
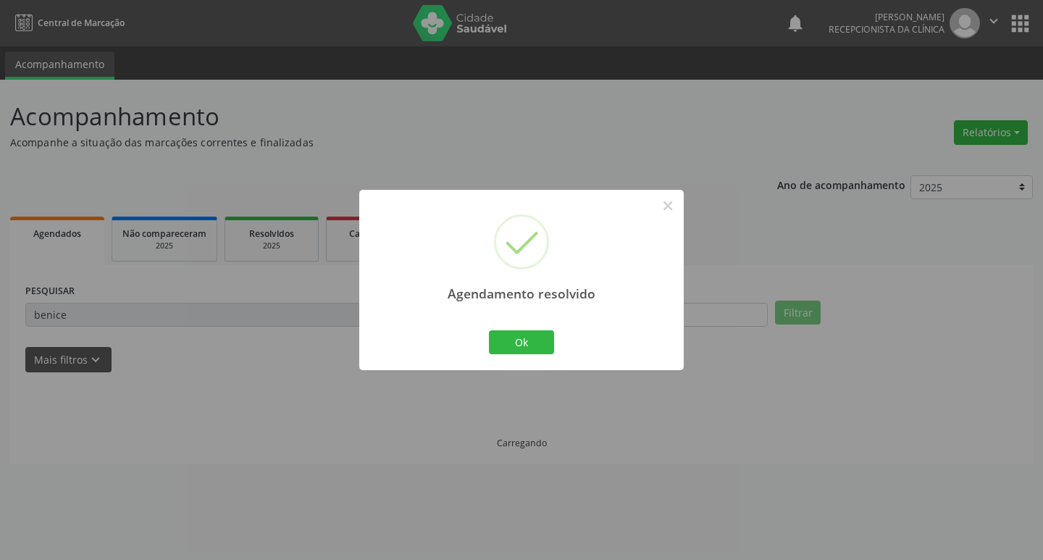
scroll to position [0, 0]
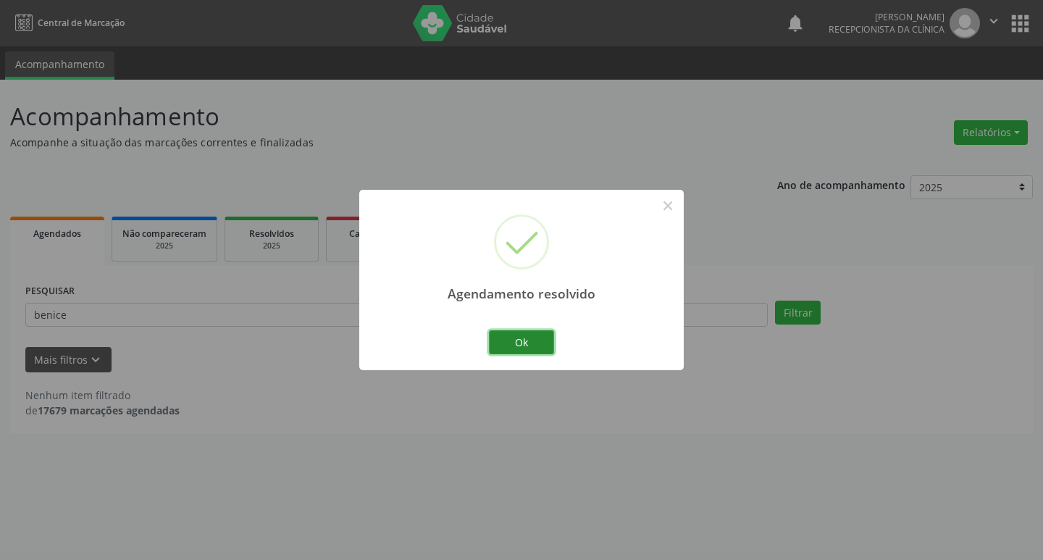
click at [515, 332] on button "Ok" at bounding box center [521, 342] width 65 height 25
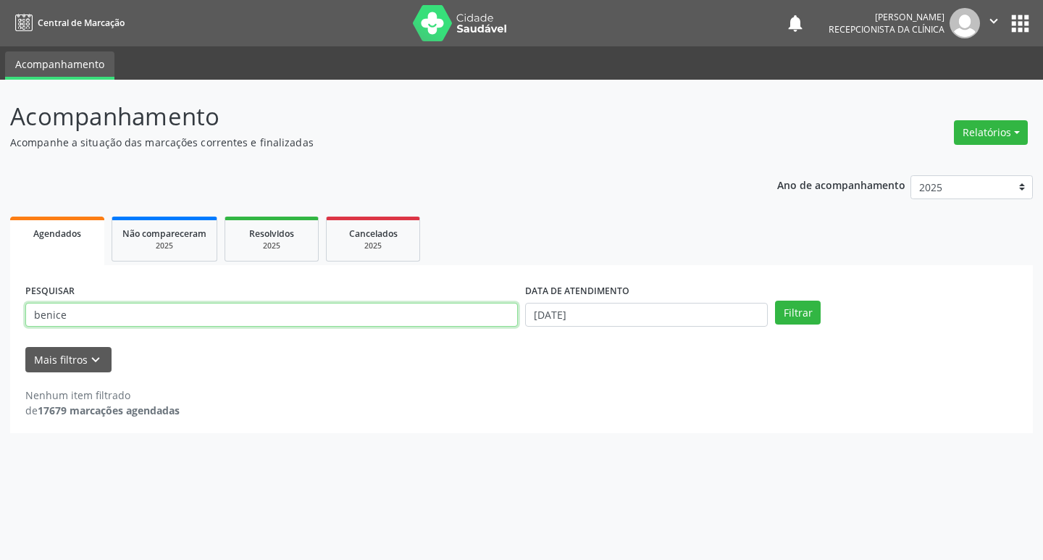
click at [113, 324] on input "benice" at bounding box center [271, 315] width 492 height 25
type input "alui"
click at [775, 300] on button "Filtrar" at bounding box center [798, 312] width 46 height 25
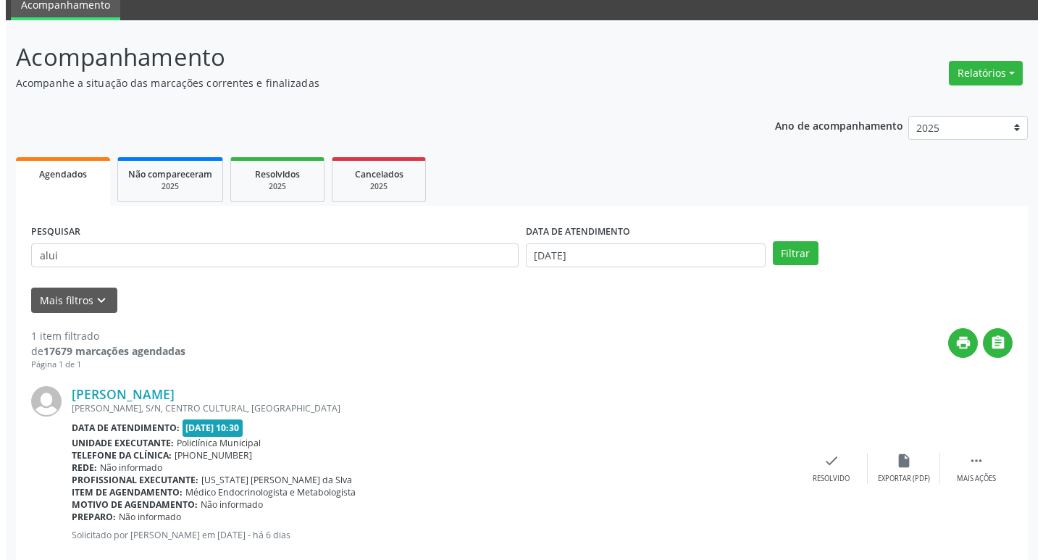
scroll to position [91, 0]
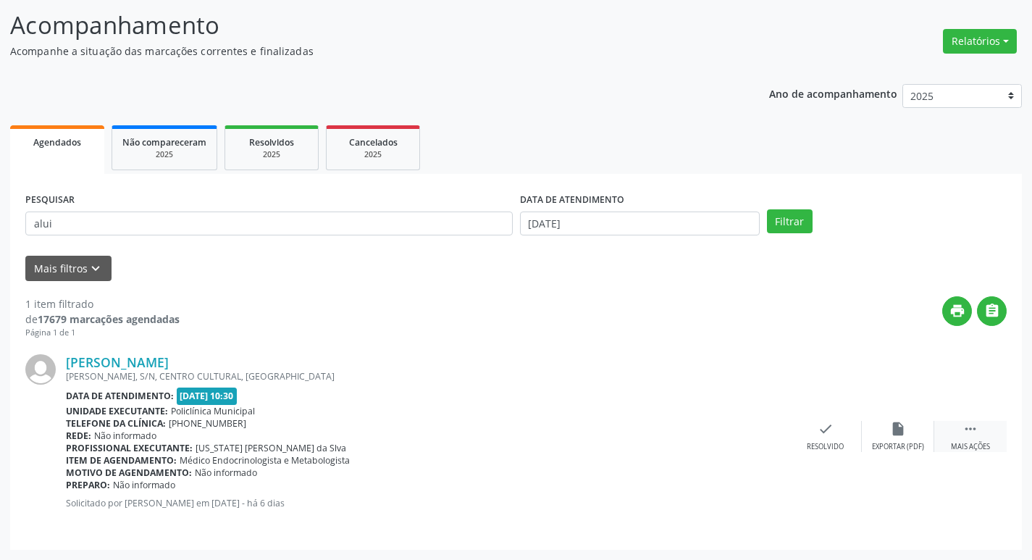
click at [968, 437] on icon "" at bounding box center [970, 429] width 16 height 16
click at [757, 433] on icon "print" at bounding box center [753, 429] width 16 height 16
click at [615, 435] on icon "check" at bounding box center [608, 429] width 16 height 16
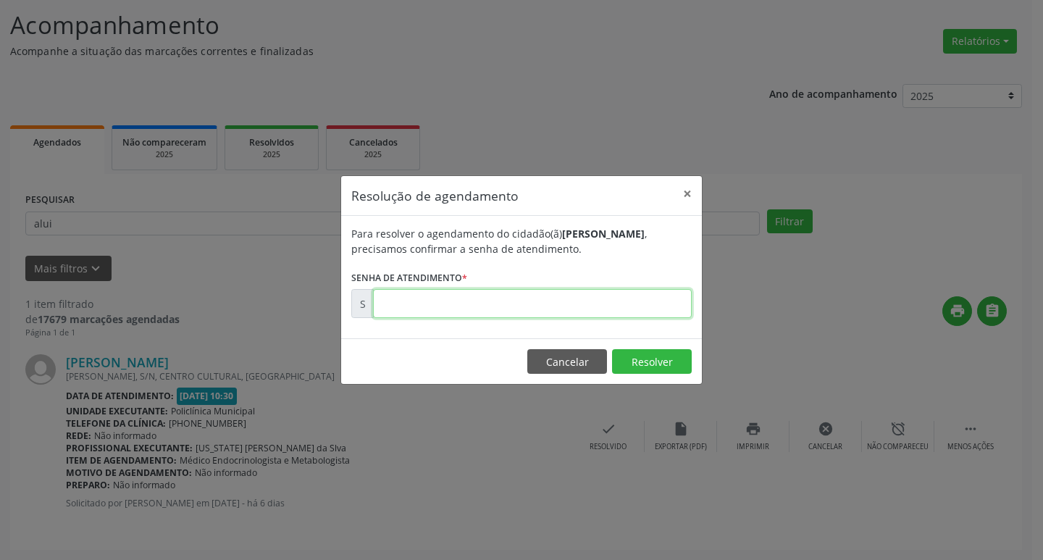
click at [436, 304] on input "text" at bounding box center [532, 303] width 319 height 29
paste input "00174294"
type input "00174294"
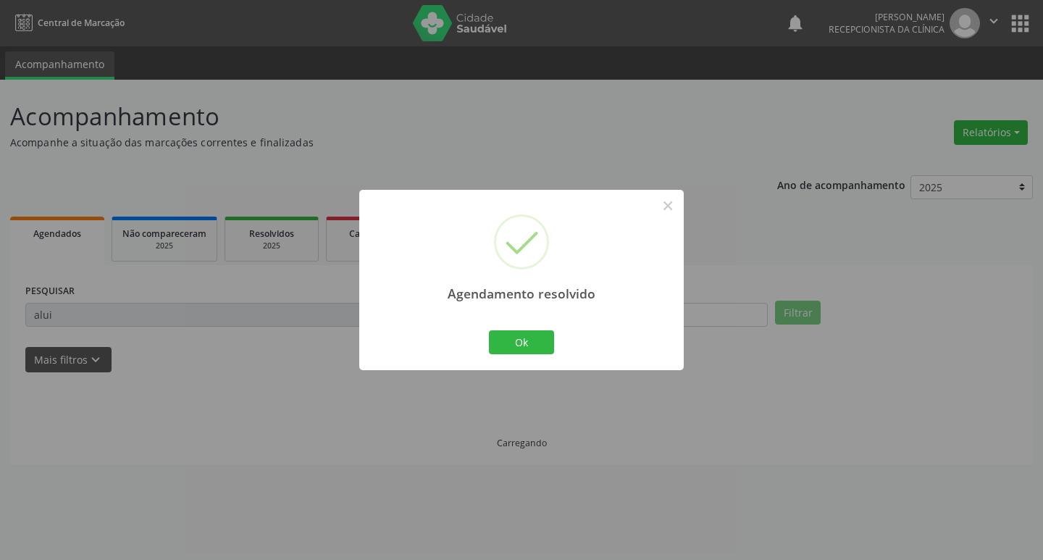
scroll to position [0, 0]
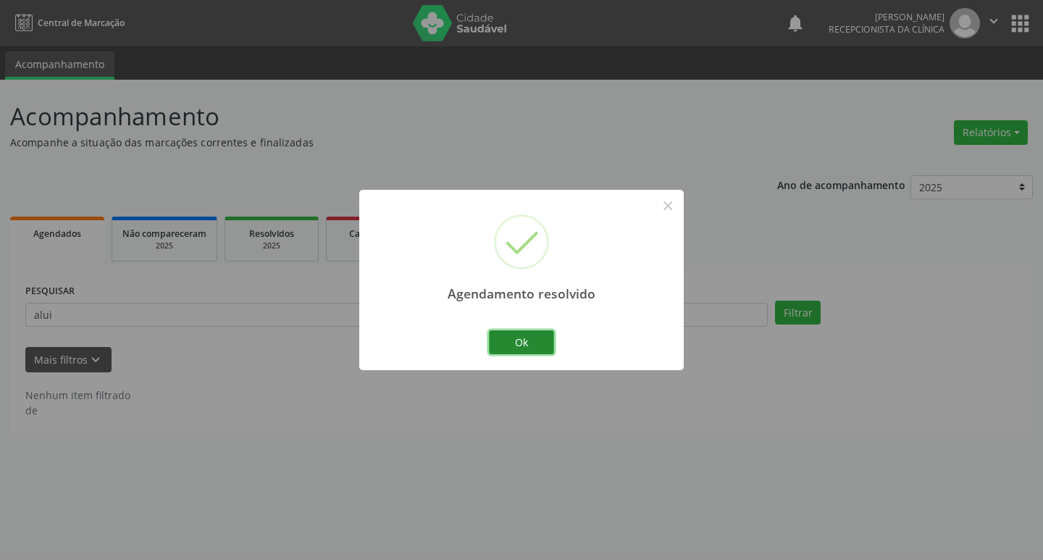
click at [515, 338] on button "Ok" at bounding box center [521, 342] width 65 height 25
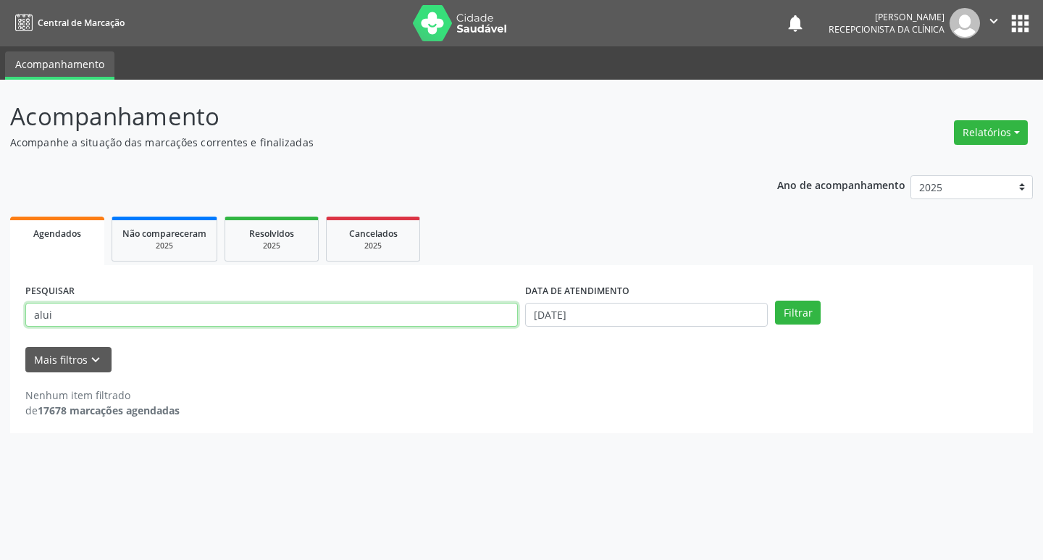
click at [159, 308] on input "alui" at bounding box center [271, 315] width 492 height 25
click at [775, 300] on button "Filtrar" at bounding box center [798, 312] width 46 height 25
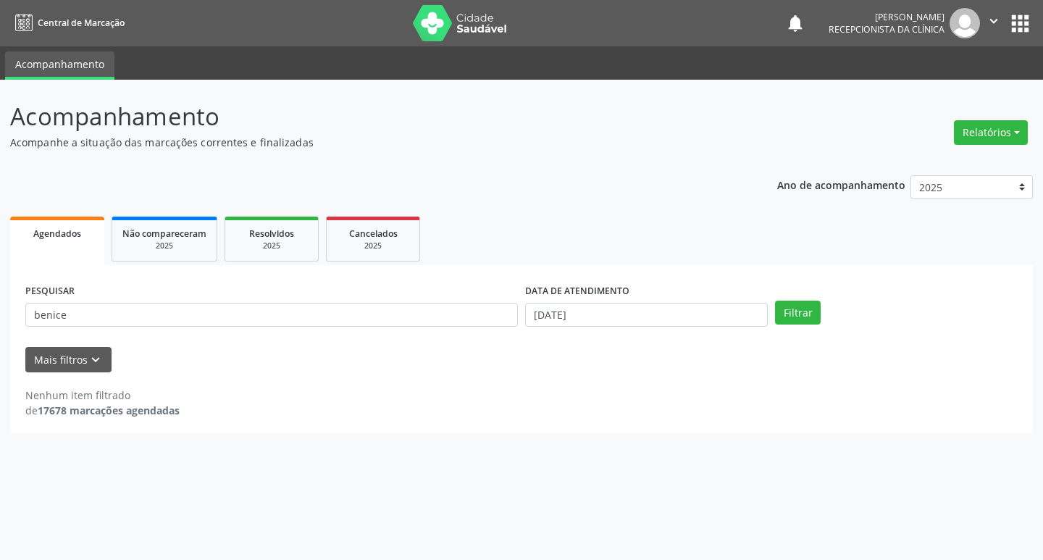
click at [193, 294] on div "PESQUISAR benice" at bounding box center [272, 308] width 500 height 56
click at [178, 311] on input "benice" at bounding box center [271, 315] width 492 height 25
type input "joao"
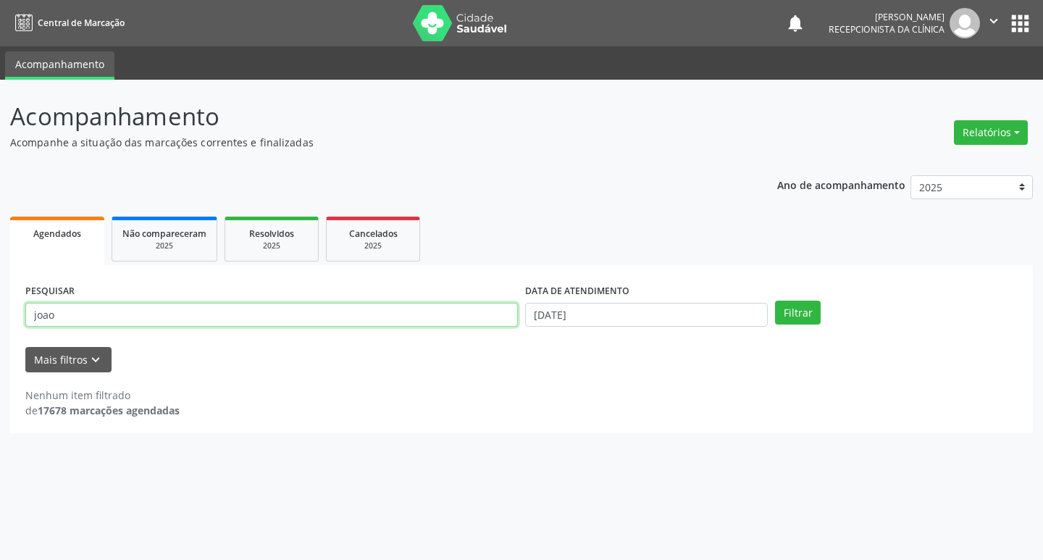
click at [775, 300] on button "Filtrar" at bounding box center [798, 312] width 46 height 25
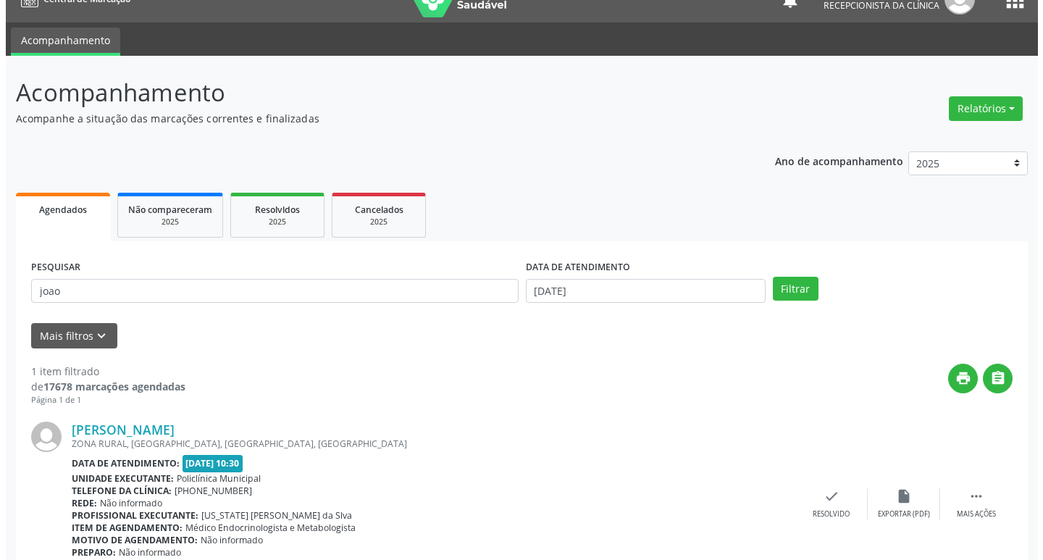
scroll to position [91, 0]
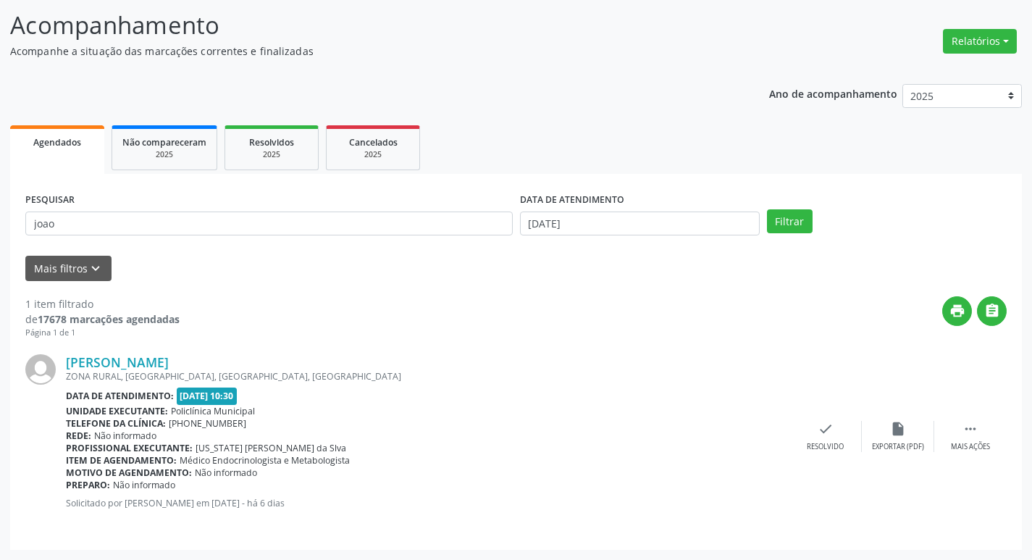
click at [825, 420] on div "[PERSON_NAME] ZONA RURAL, SN, [GEOGRAPHIC_DATA], [GEOGRAPHIC_DATA] Data de aten…" at bounding box center [515, 436] width 981 height 195
click at [817, 432] on icon "check" at bounding box center [825, 429] width 16 height 16
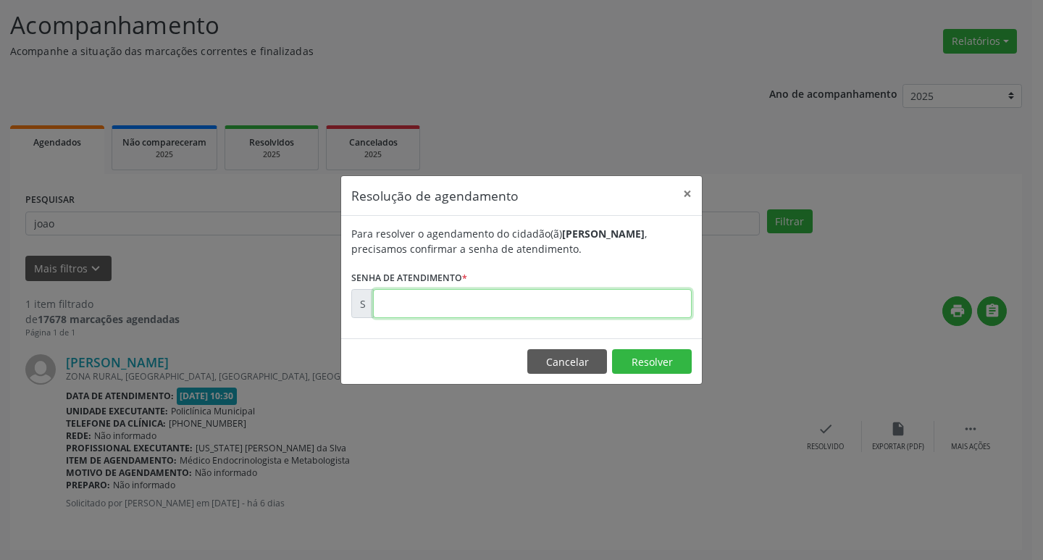
click at [424, 313] on input "text" at bounding box center [532, 303] width 319 height 29
type input "00174089"
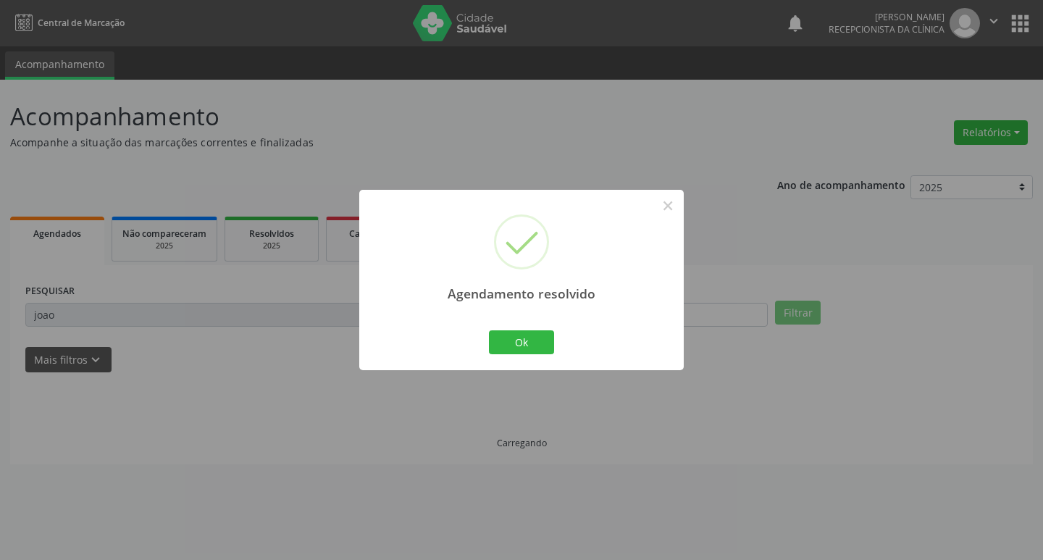
scroll to position [0, 0]
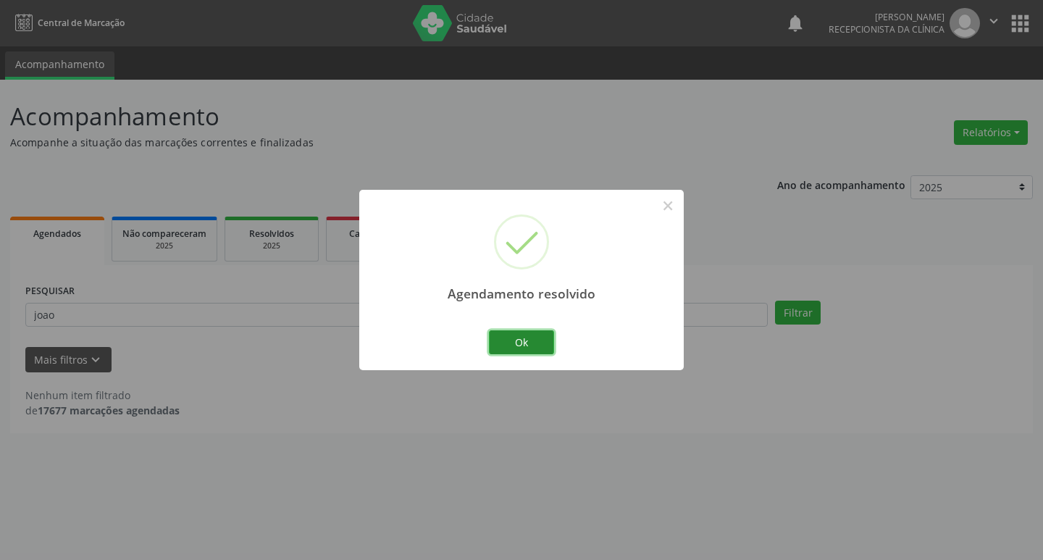
click at [506, 350] on button "Ok" at bounding box center [521, 342] width 65 height 25
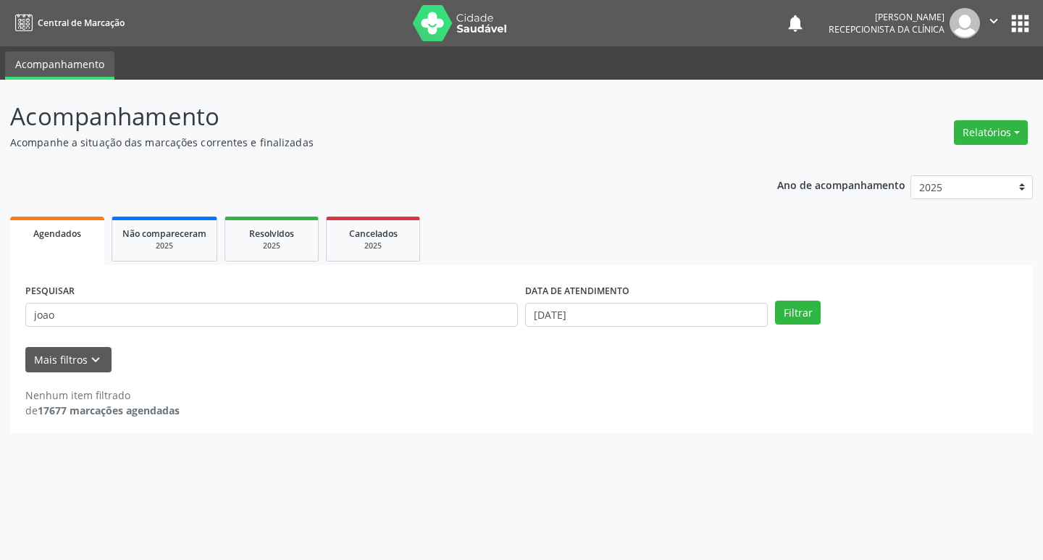
drag, startPoint x: 422, startPoint y: 338, endPoint x: 375, endPoint y: 318, distance: 51.2
click at [410, 332] on form "PESQUISAR joao DATA DE ATENDIMENTO [DATE] Filtrar UNIDADE DE REFERÊNCIA Selecio…" at bounding box center [521, 326] width 992 height 92
click at [375, 318] on input "joao" at bounding box center [271, 315] width 492 height 25
